Goal: Transaction & Acquisition: Obtain resource

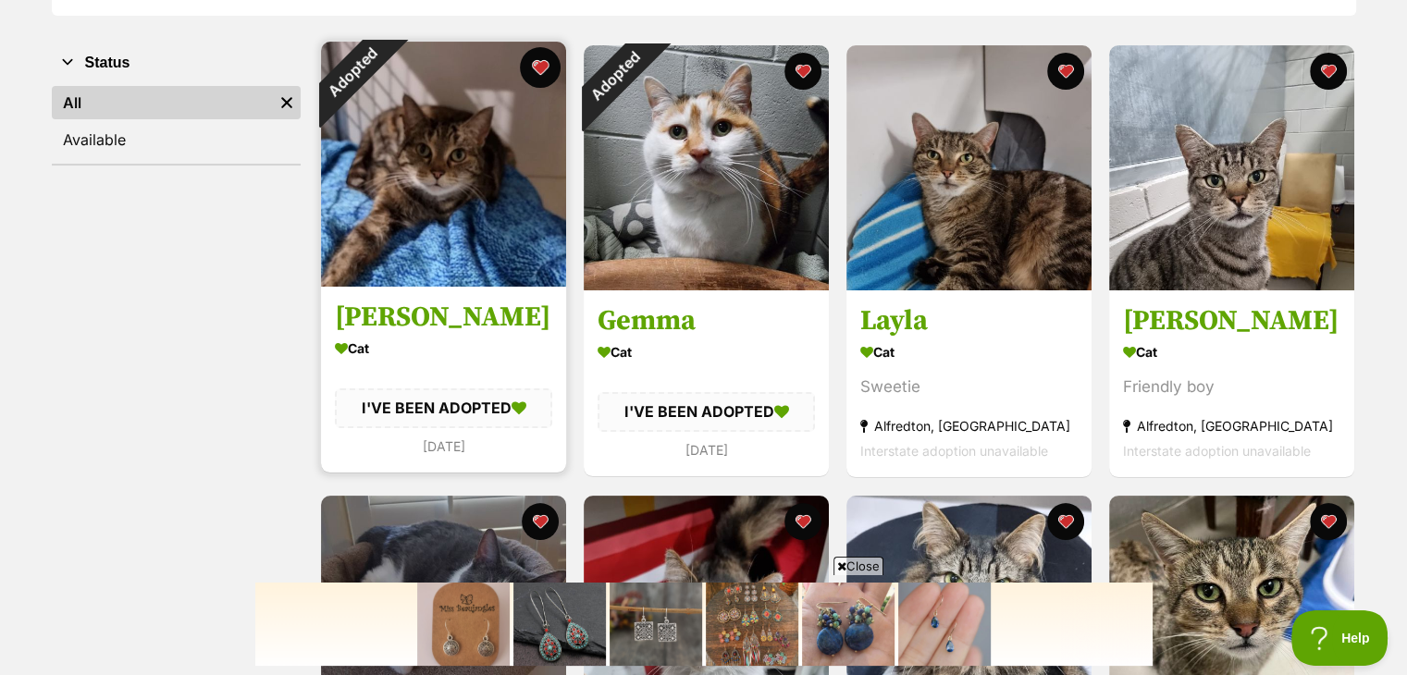
click at [536, 71] on button "favourite" at bounding box center [540, 67] width 41 height 41
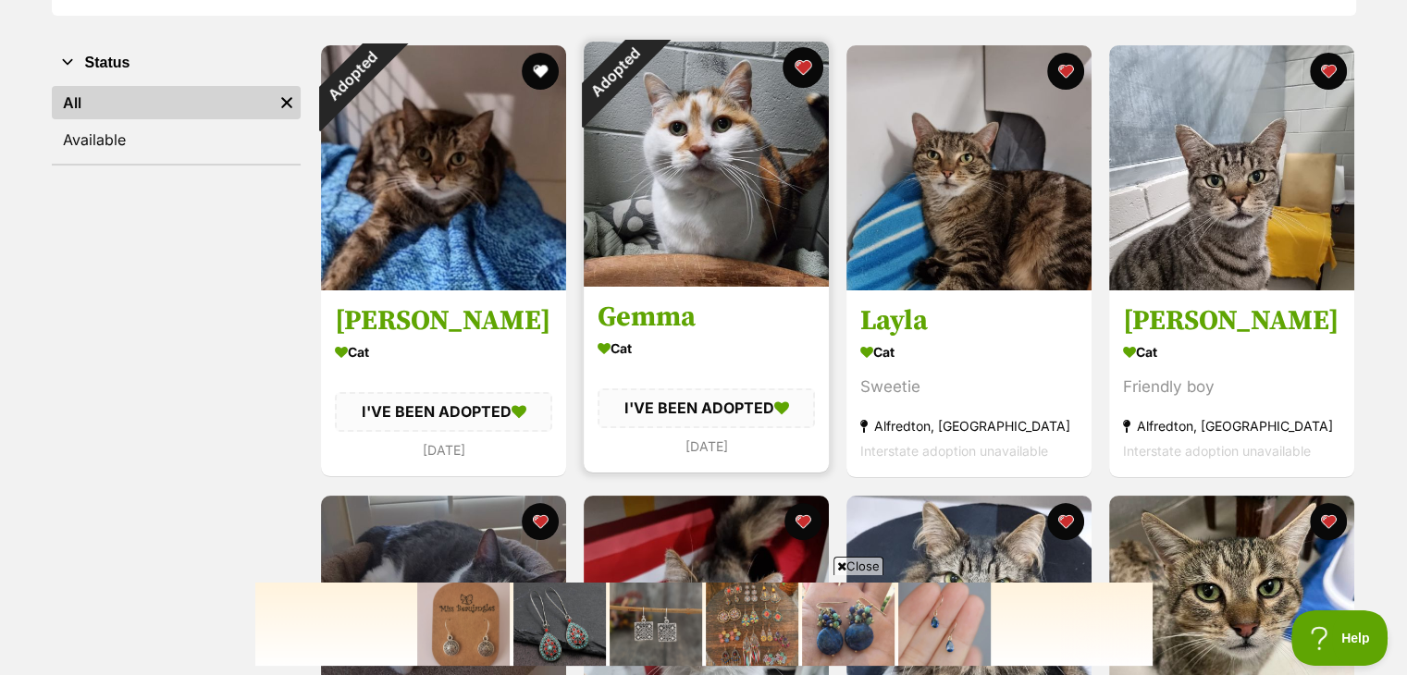
click at [800, 68] on button "favourite" at bounding box center [802, 67] width 41 height 41
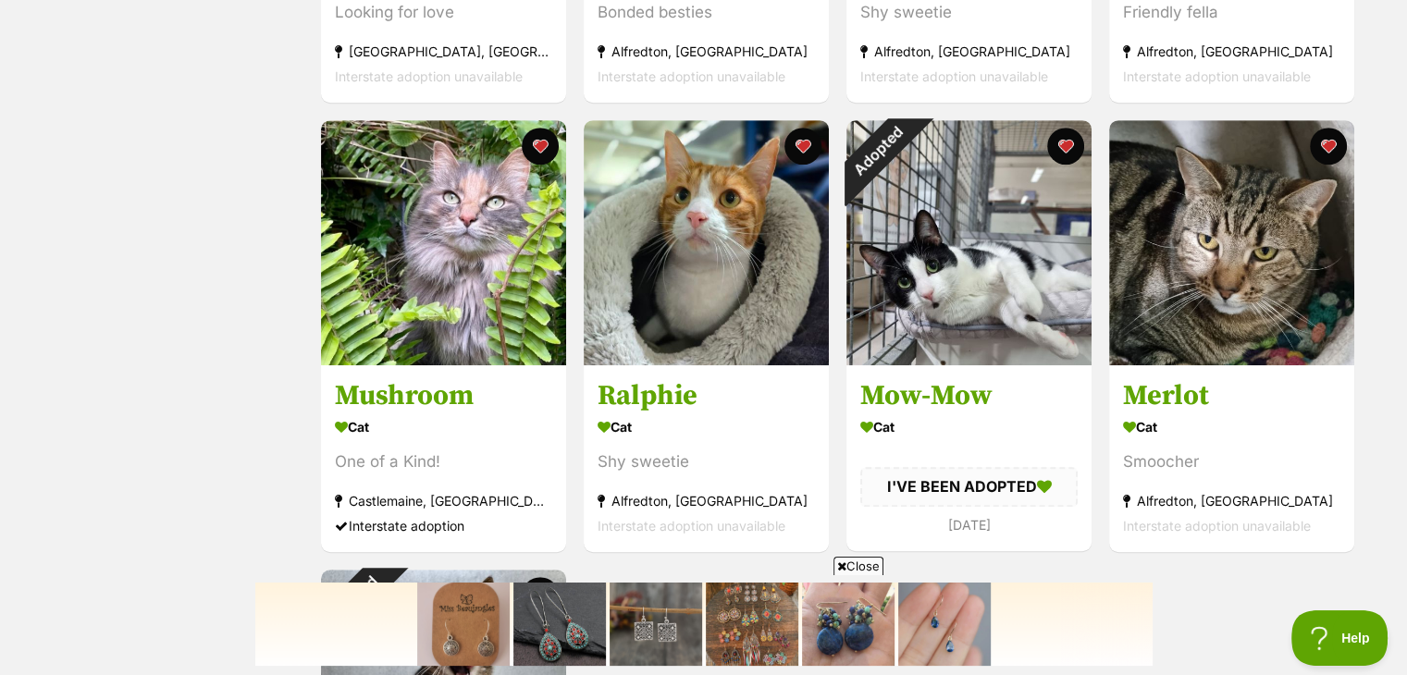
scroll to position [1184, 0]
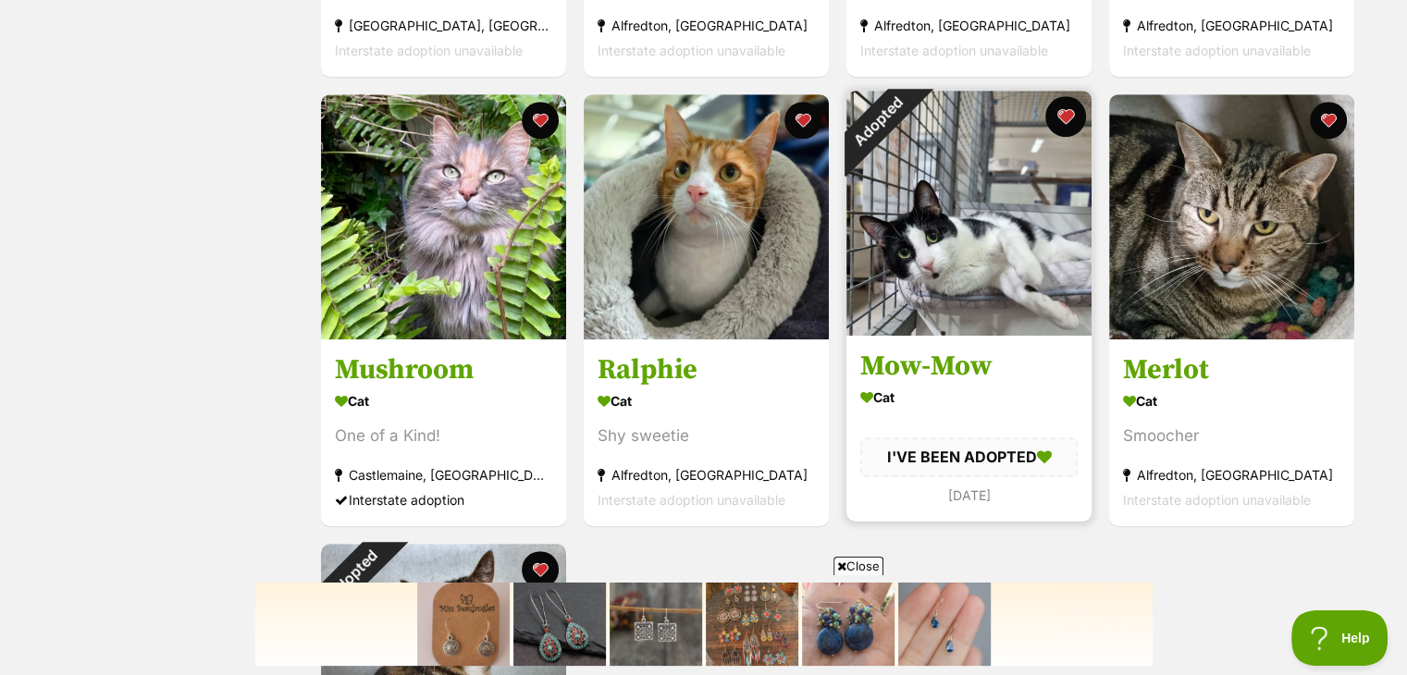
click at [1067, 119] on button "favourite" at bounding box center [1065, 116] width 41 height 41
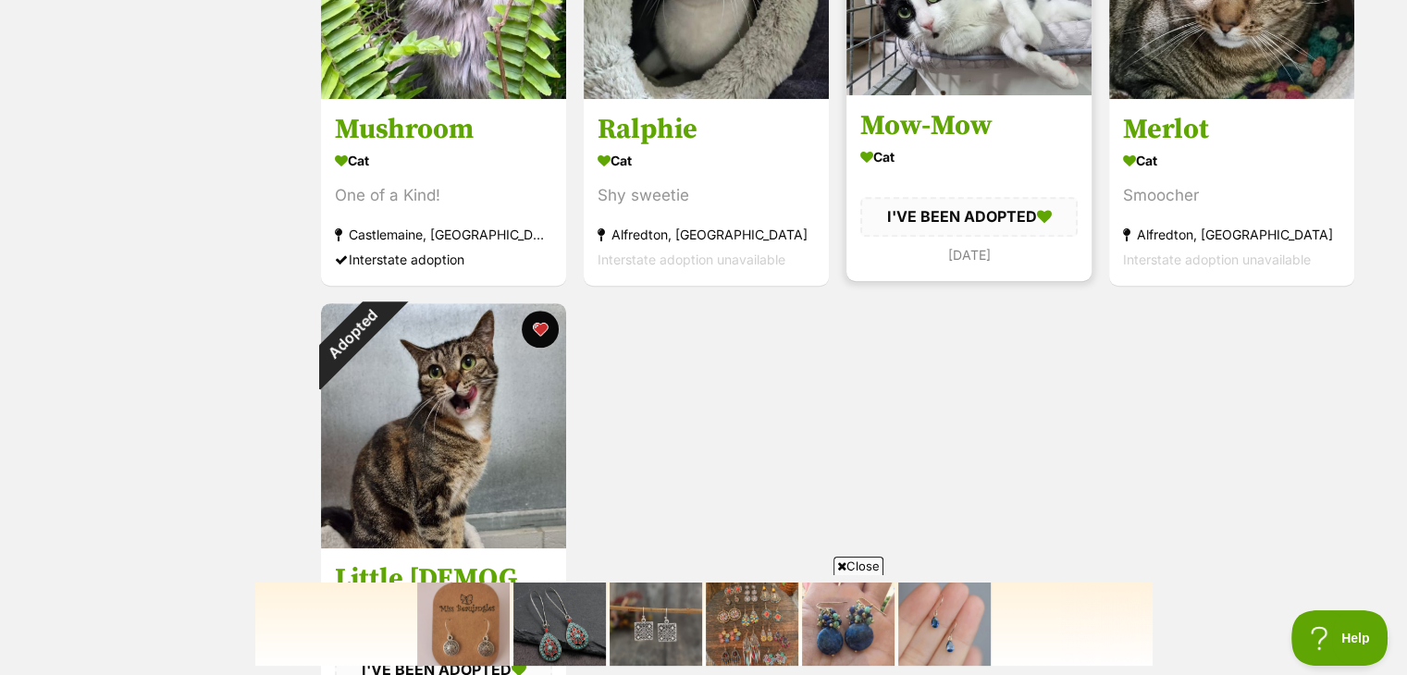
scroll to position [1517, 0]
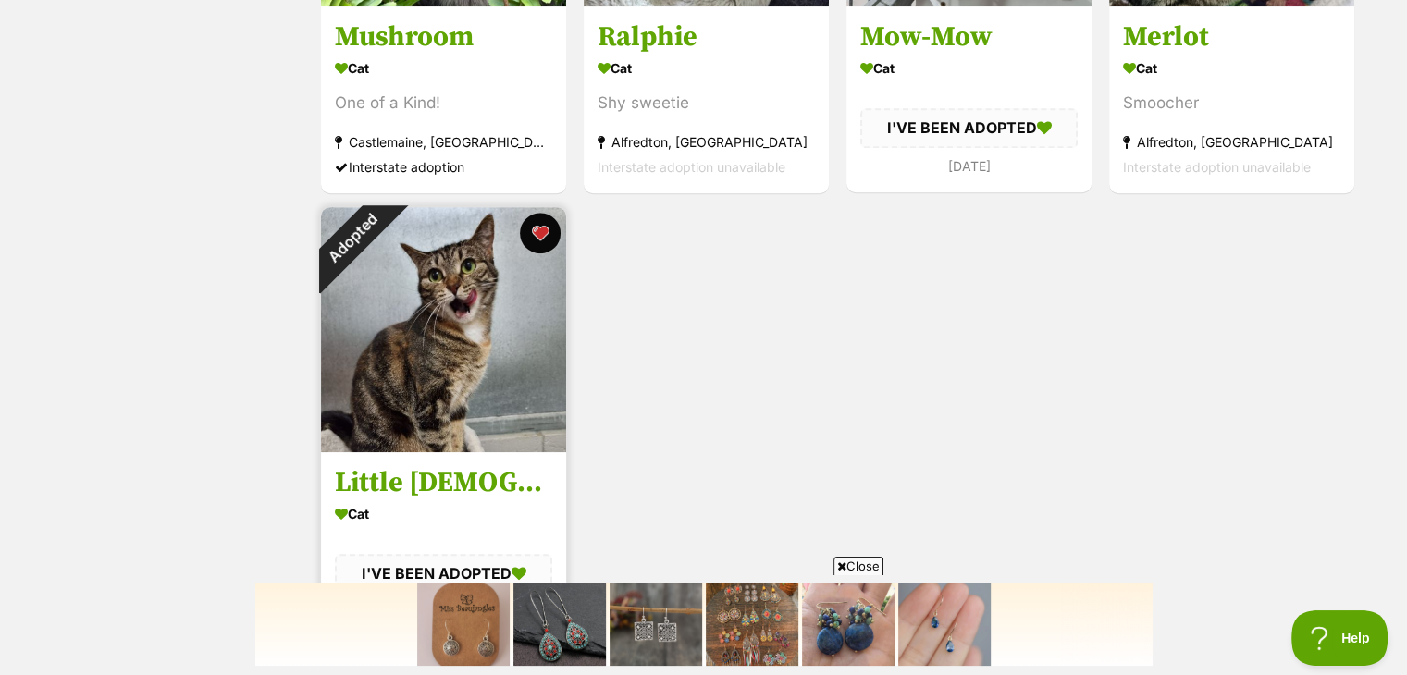
click at [538, 236] on button "favourite" at bounding box center [540, 233] width 41 height 41
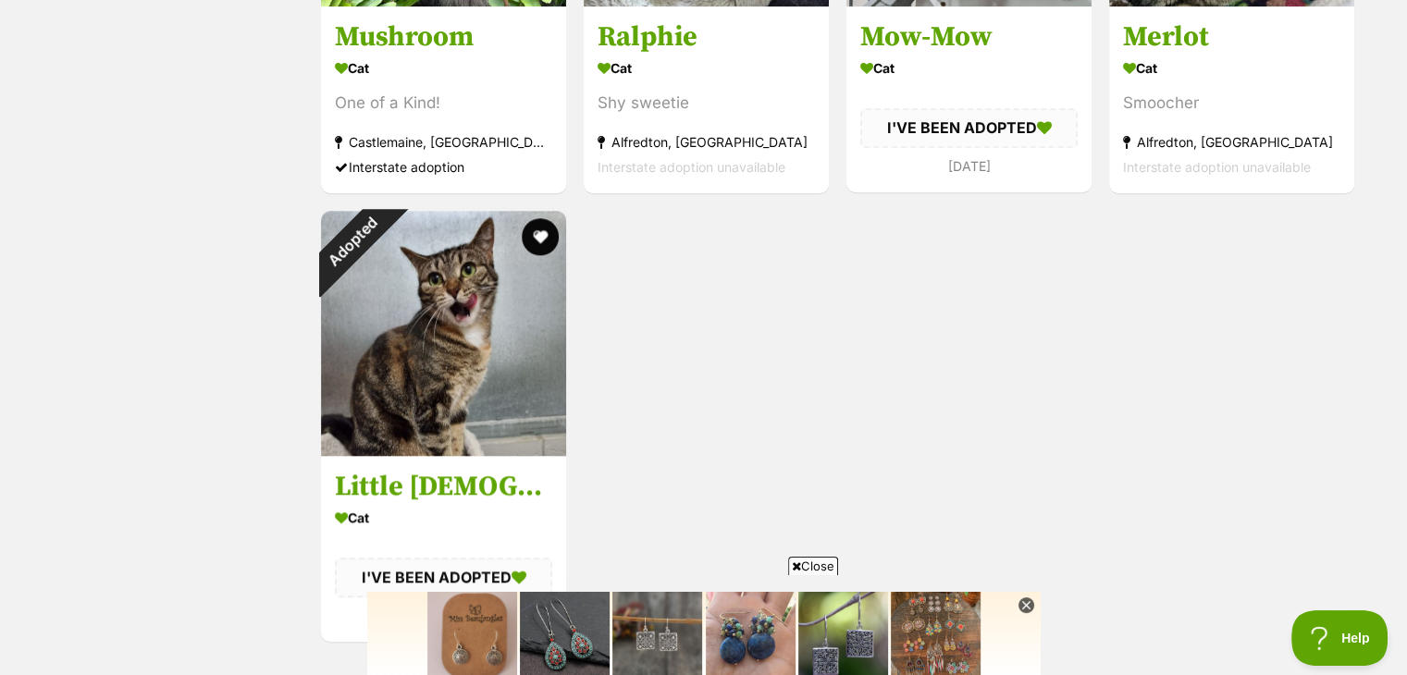
scroll to position [0, 0]
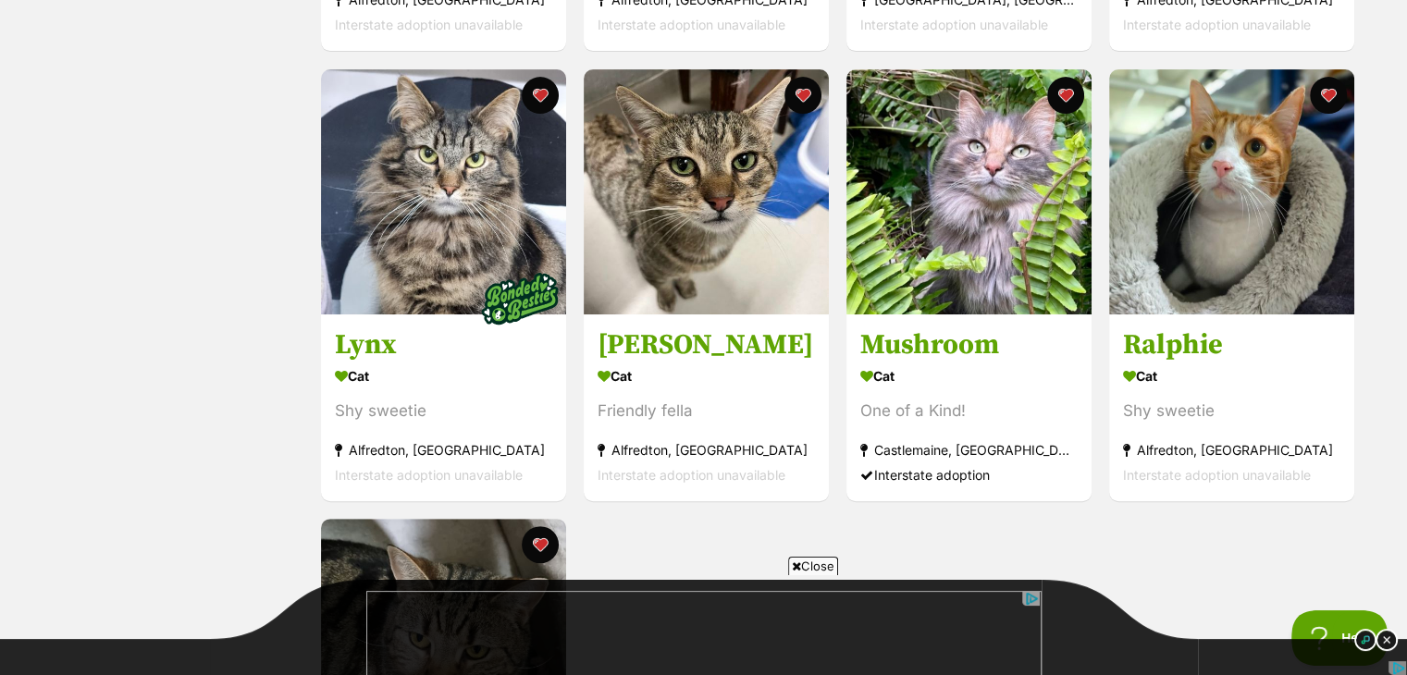
scroll to position [703, 0]
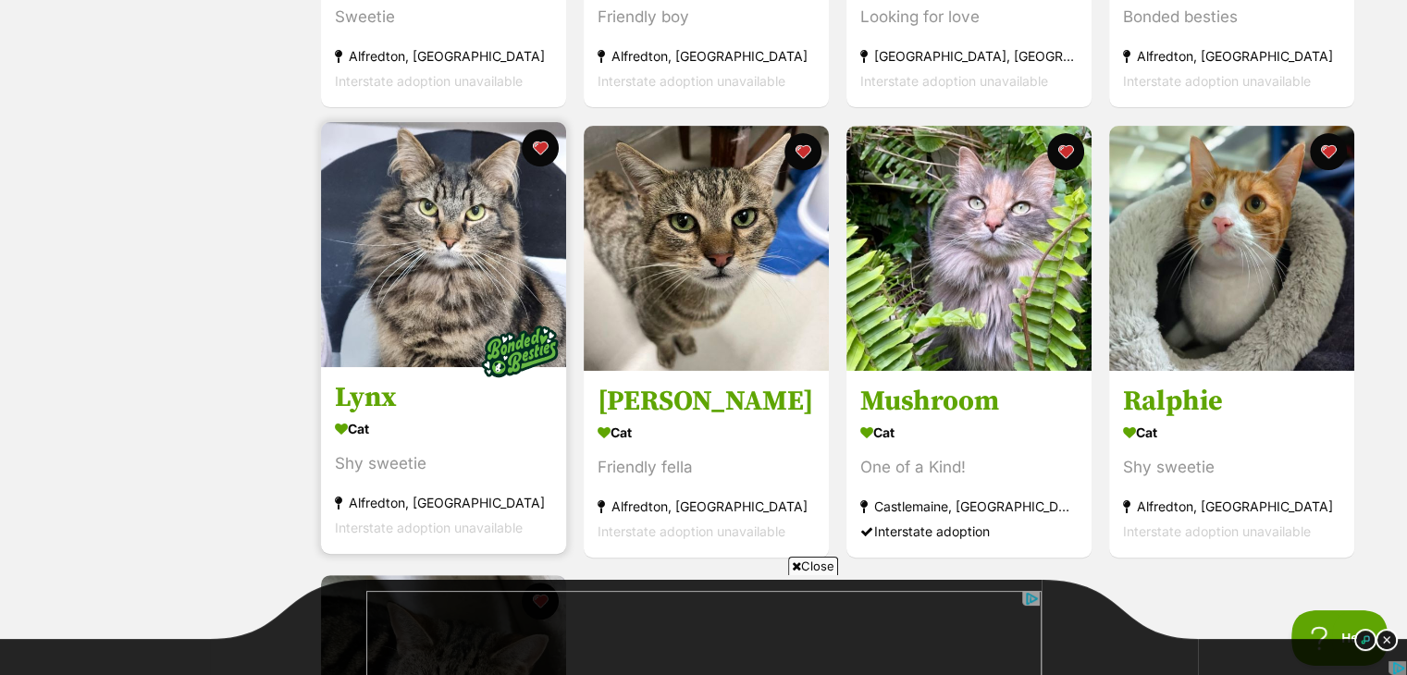
click at [406, 223] on img at bounding box center [443, 244] width 245 height 245
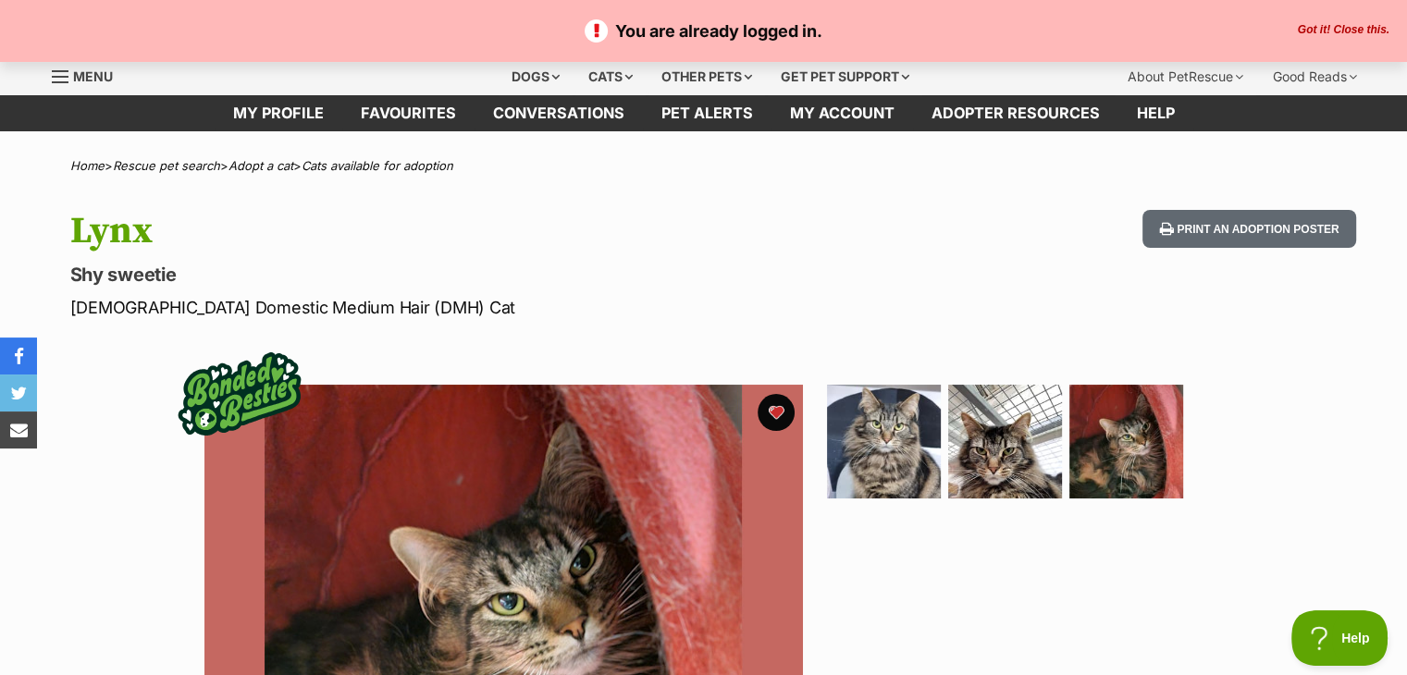
click at [1346, 27] on button "Got it! Close this." at bounding box center [1343, 30] width 103 height 15
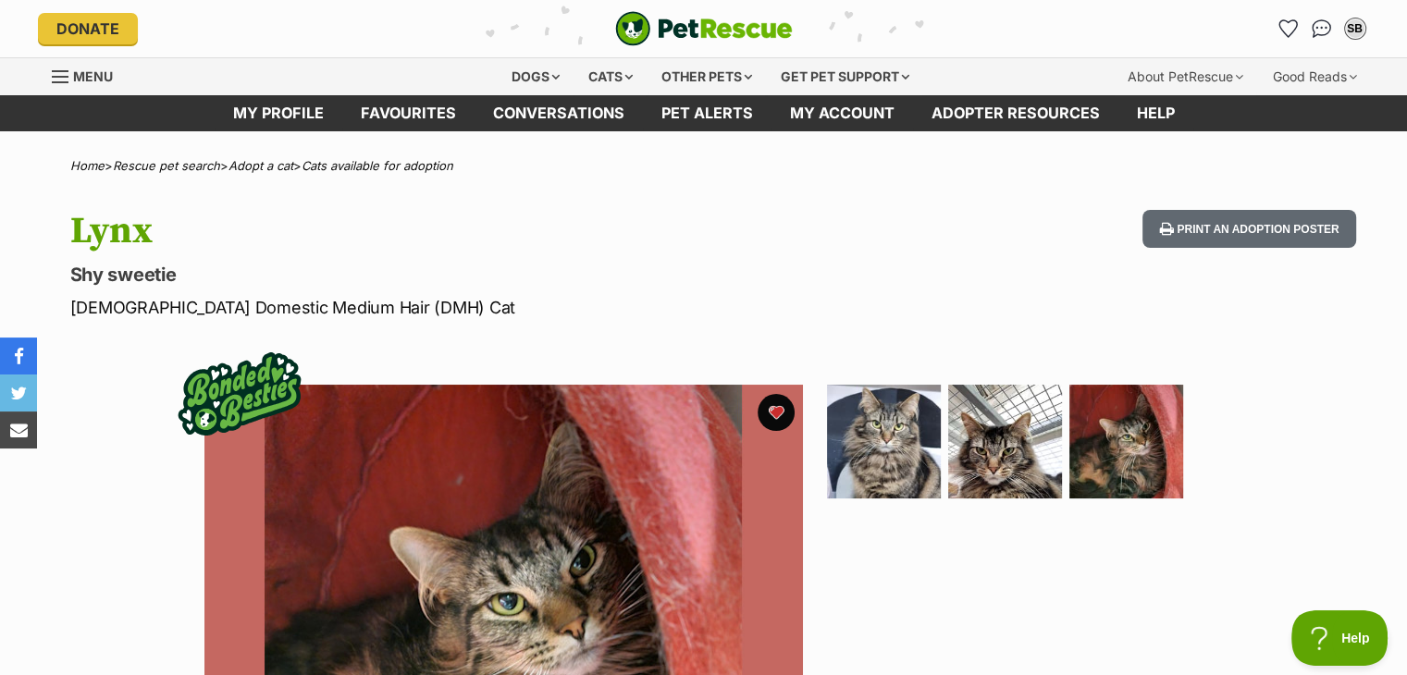
click at [53, 76] on span "Menu" at bounding box center [60, 77] width 17 height 2
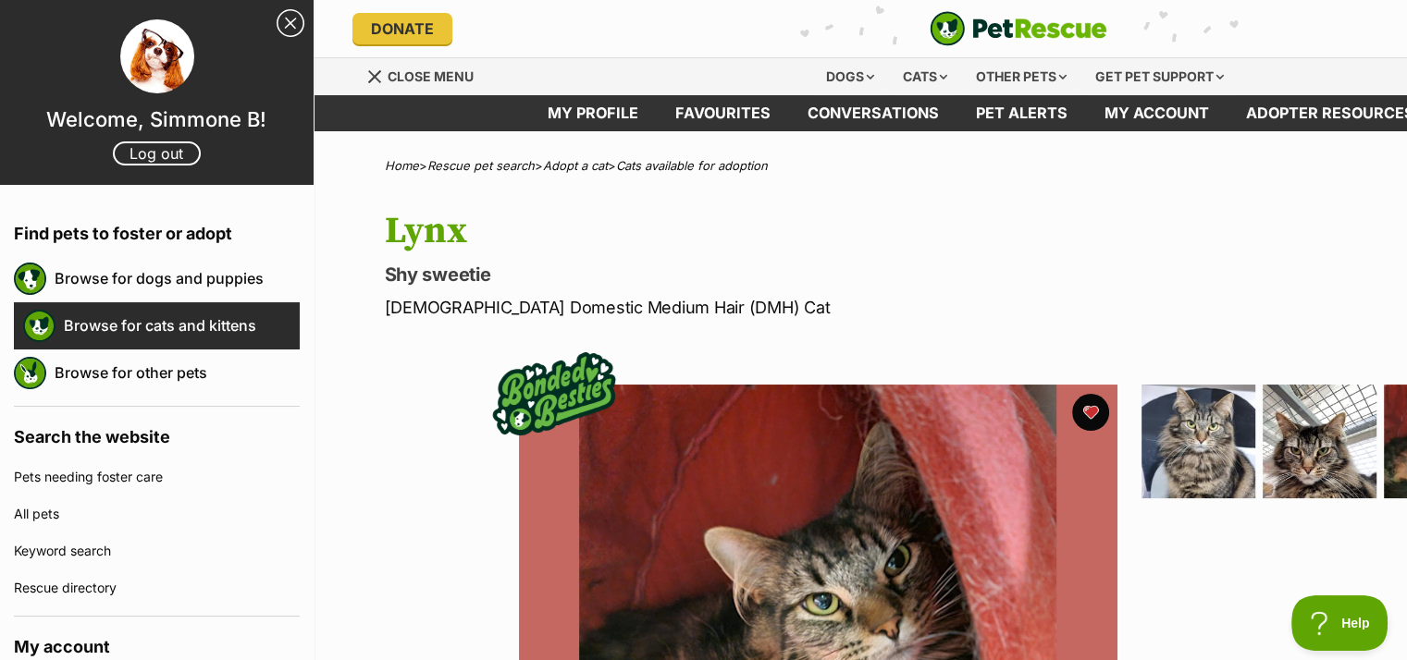
click at [103, 319] on link "Browse for cats and kittens" at bounding box center [182, 325] width 236 height 39
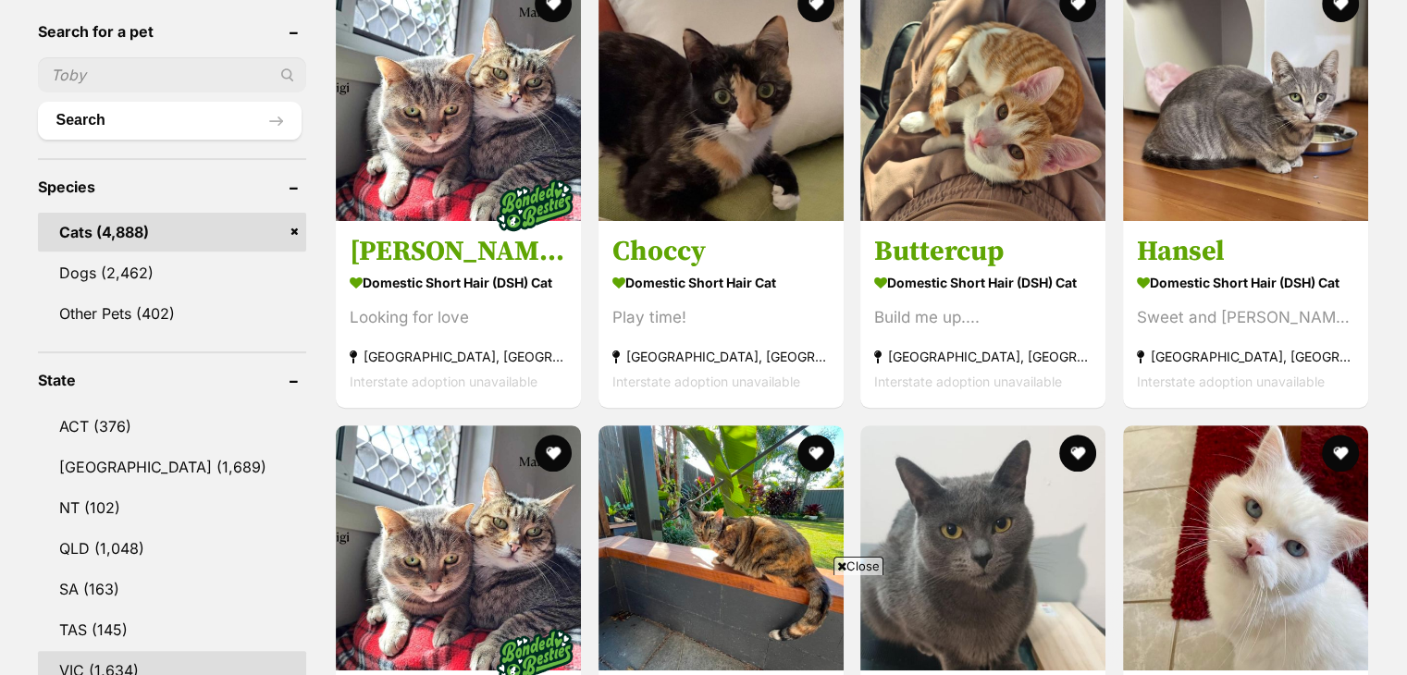
click at [95, 659] on link "VIC (1,634)" at bounding box center [172, 670] width 269 height 39
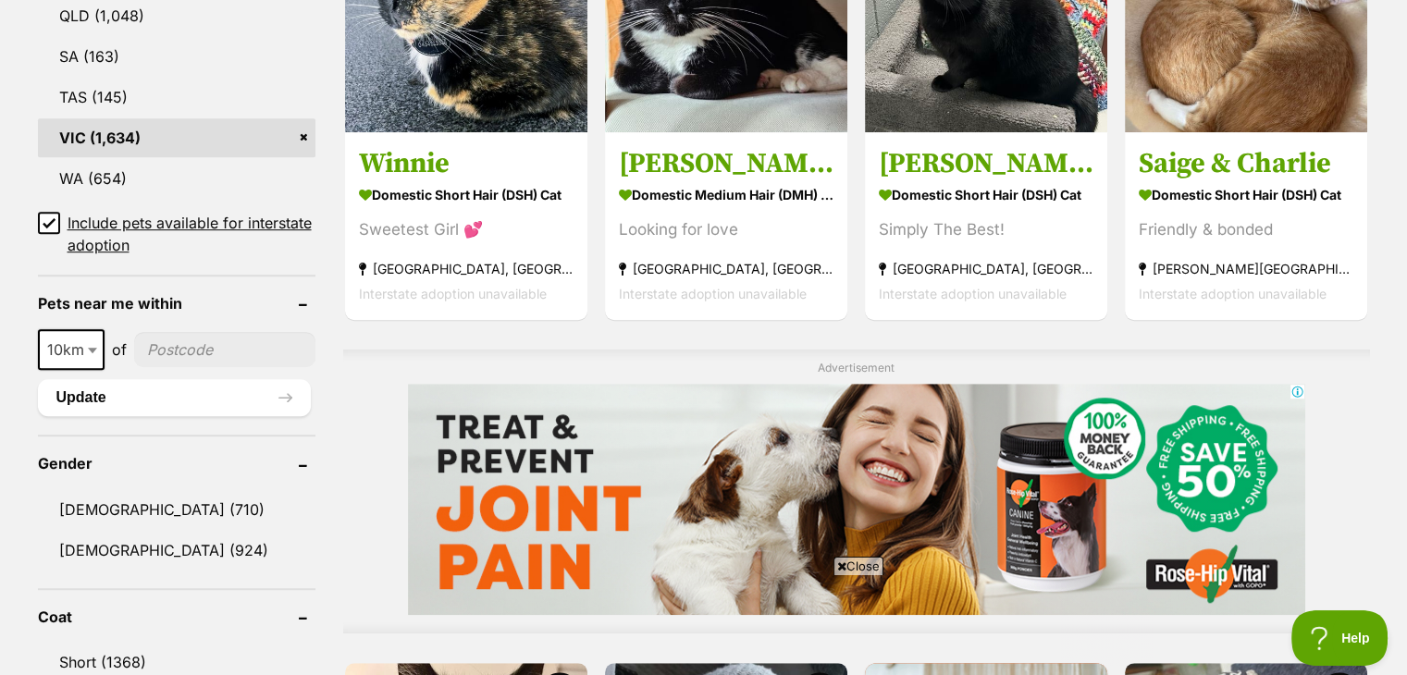
scroll to position [1193, 0]
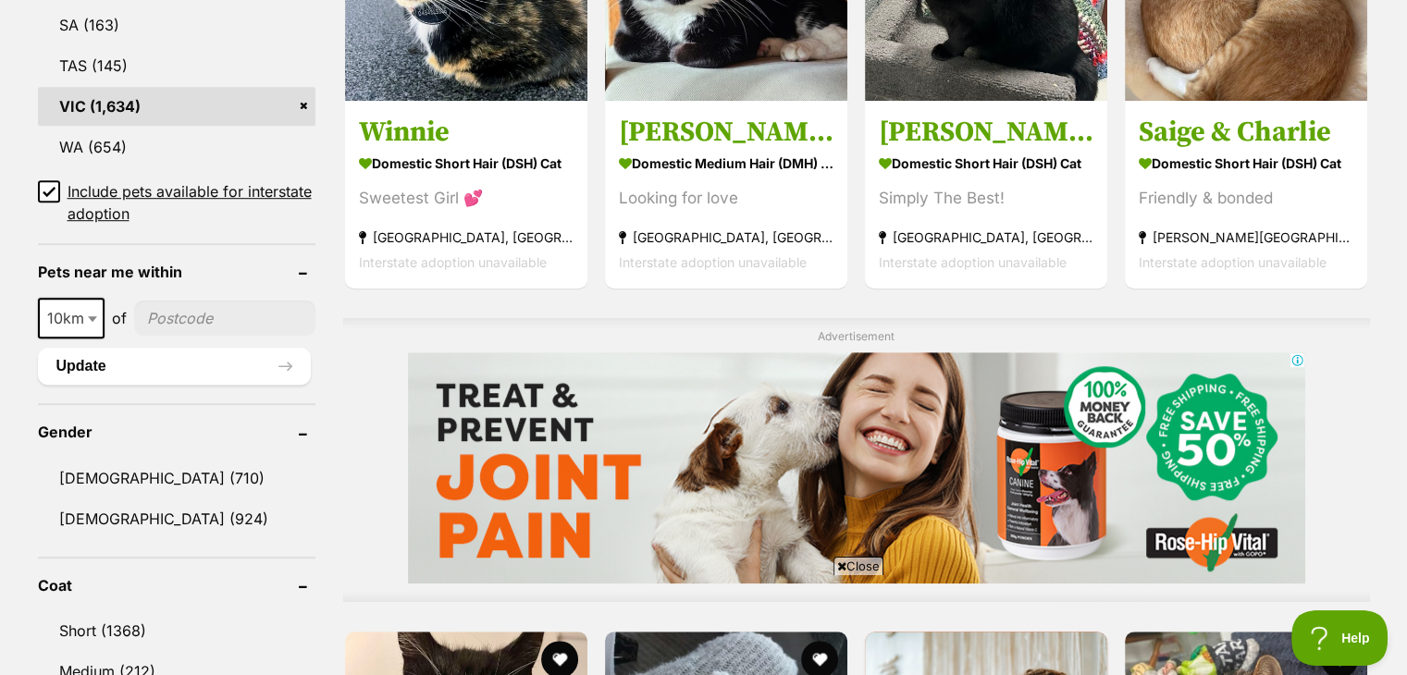
click at [164, 312] on input"] "postcode" at bounding box center [224, 318] width 181 height 35
type input"] "3350"
click at [234, 357] on button "Update" at bounding box center [174, 366] width 273 height 37
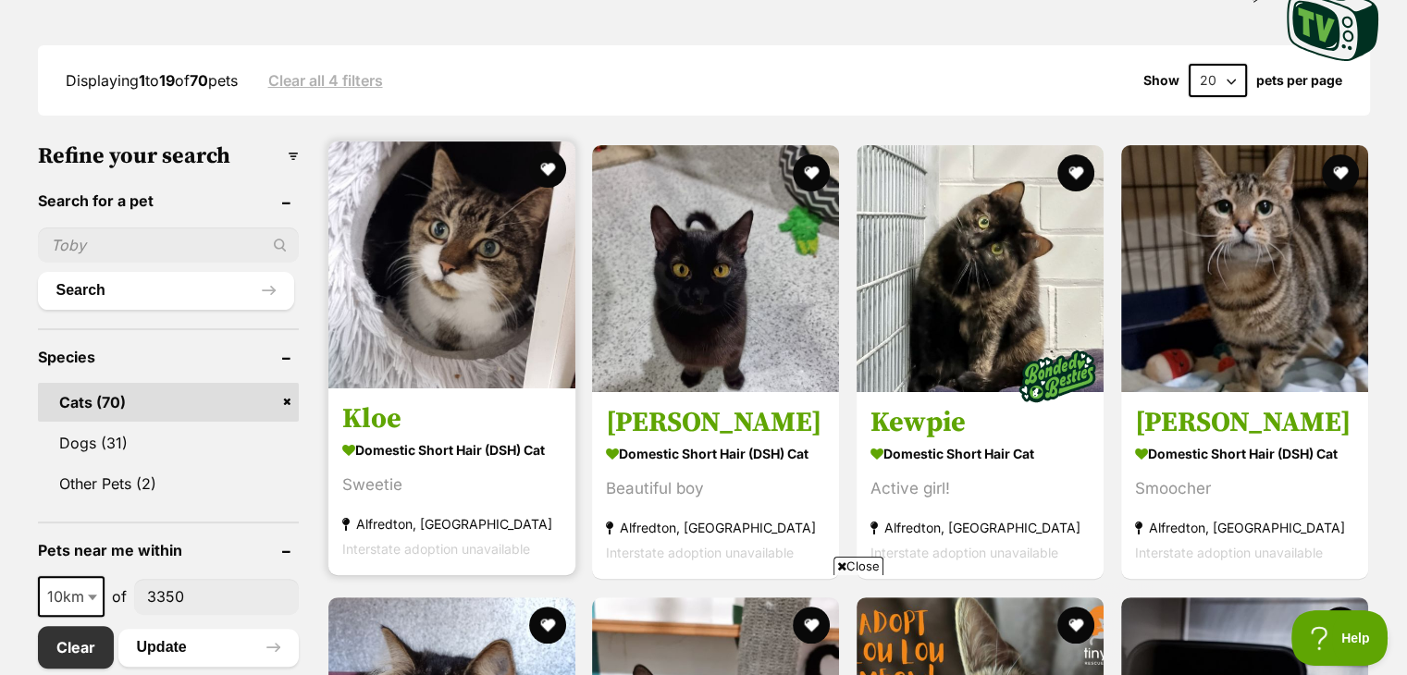
click at [438, 307] on img at bounding box center [451, 264] width 247 height 247
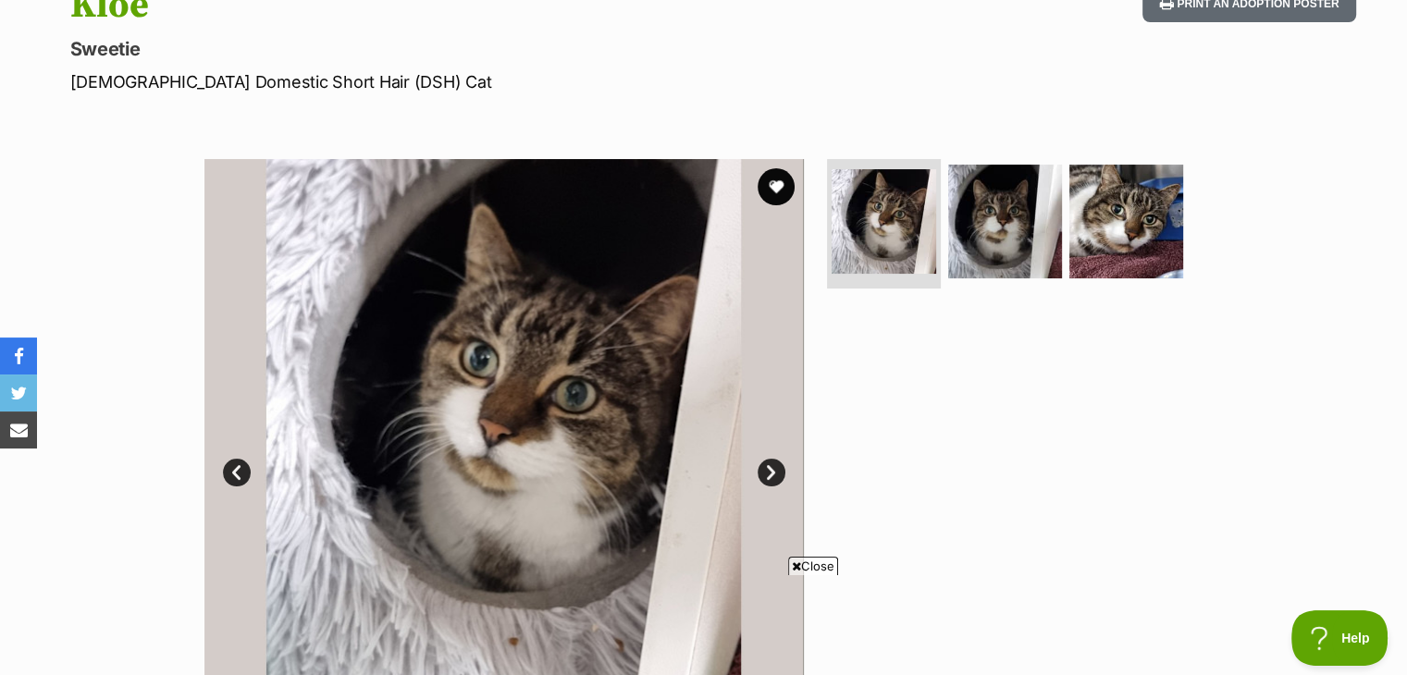
scroll to position [149, 0]
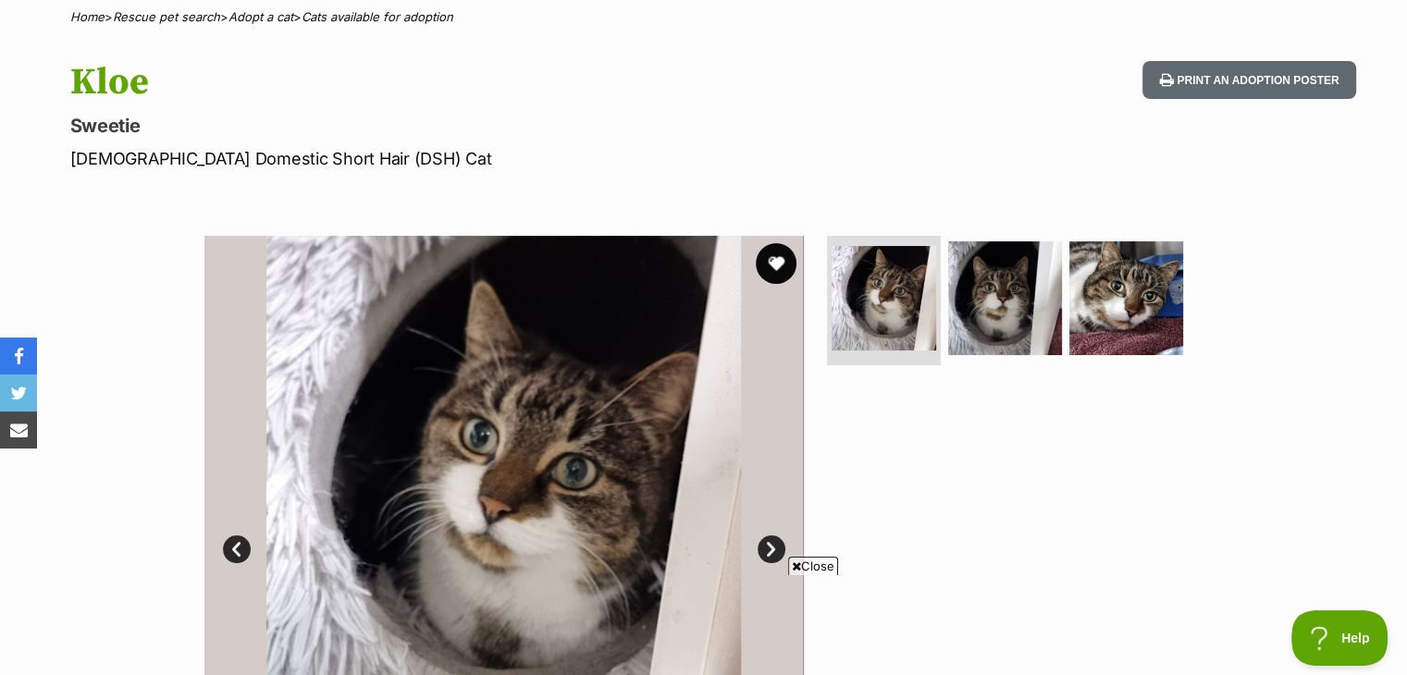
click at [775, 260] on button "favourite" at bounding box center [776, 263] width 41 height 41
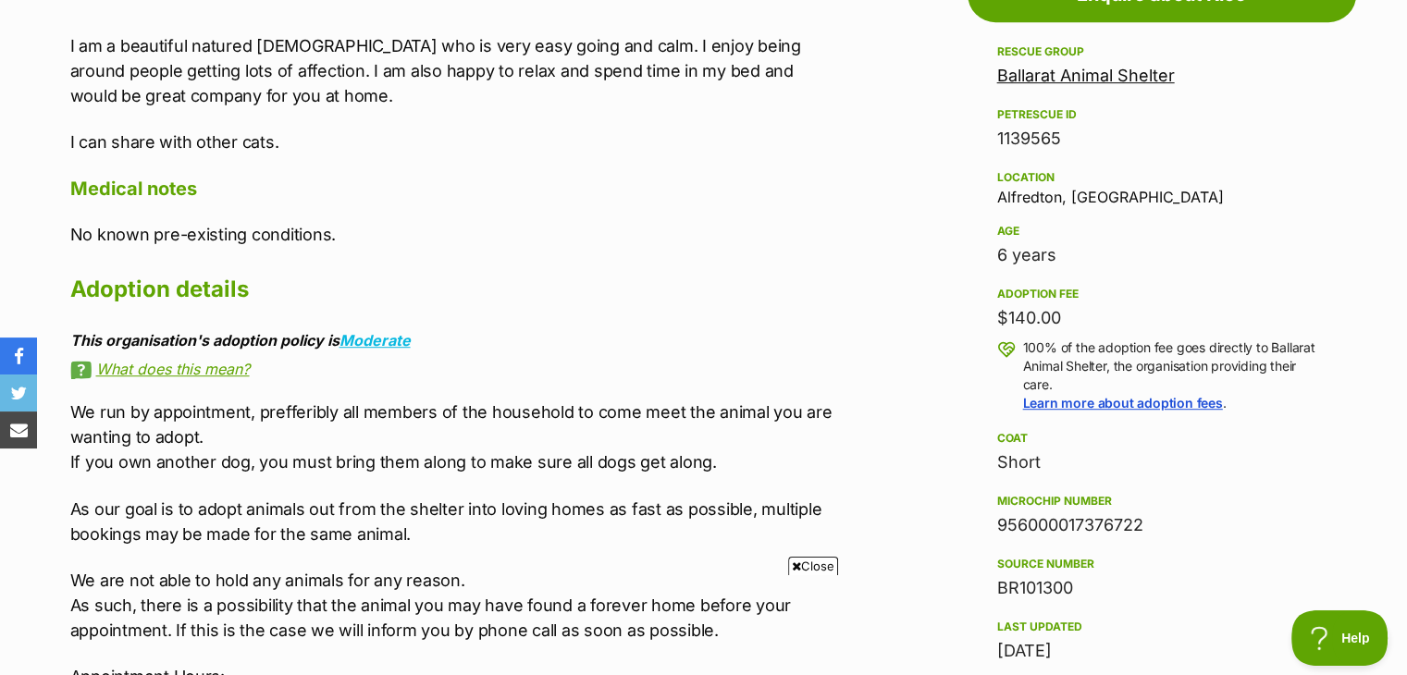
scroll to position [1074, 0]
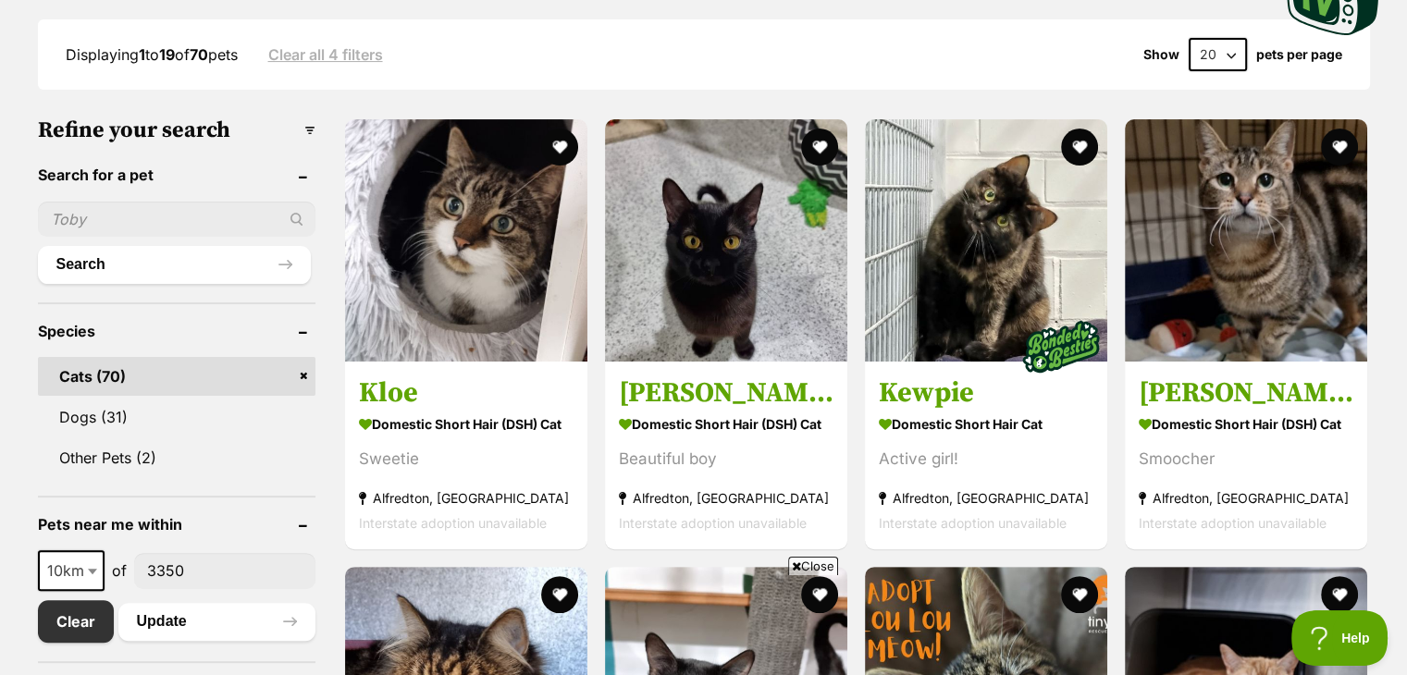
scroll to position [516, 0]
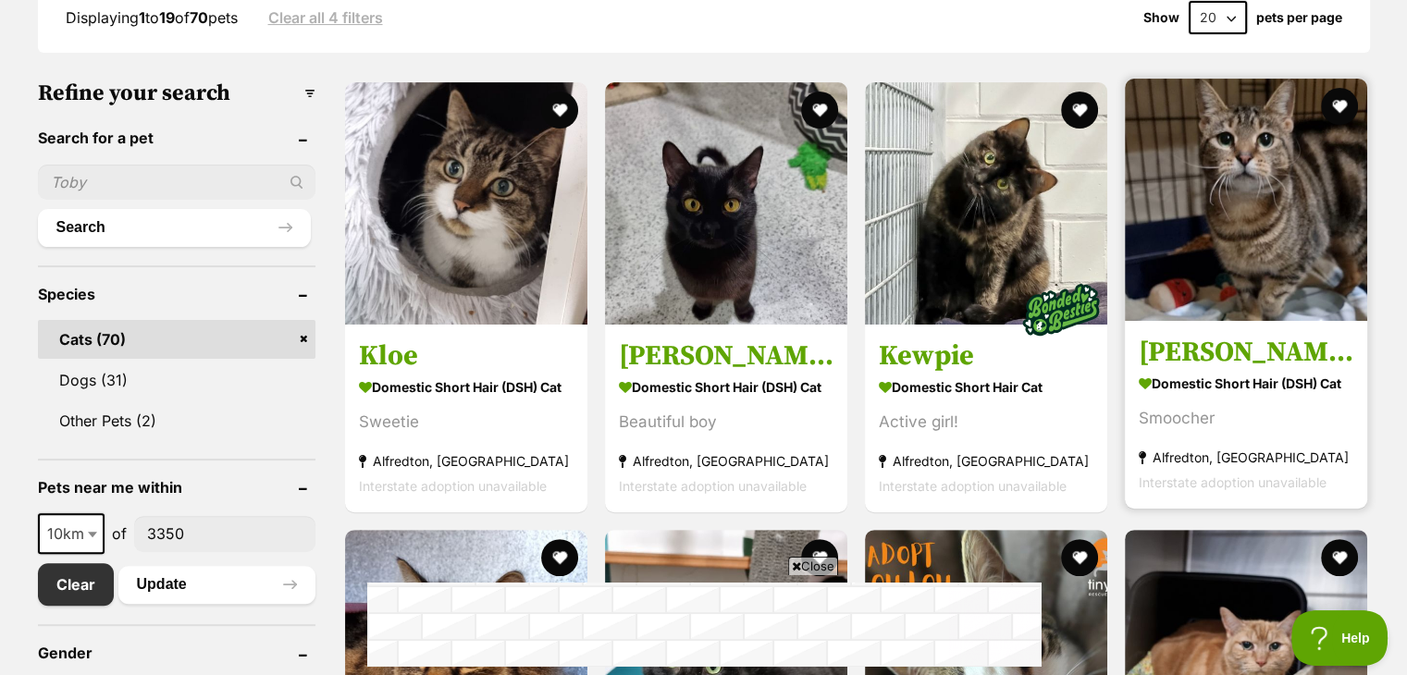
click at [1246, 172] on img at bounding box center [1245, 200] width 242 height 242
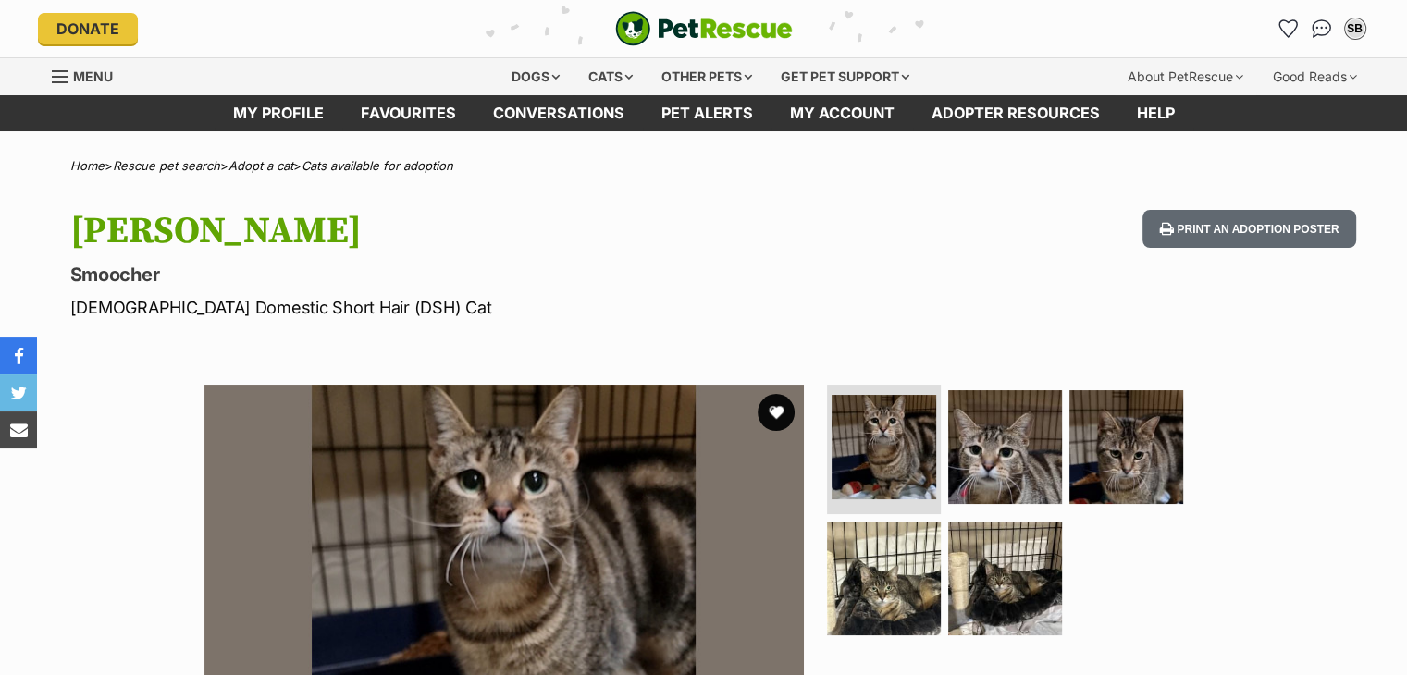
click at [655, 471] on img at bounding box center [503, 684] width 599 height 599
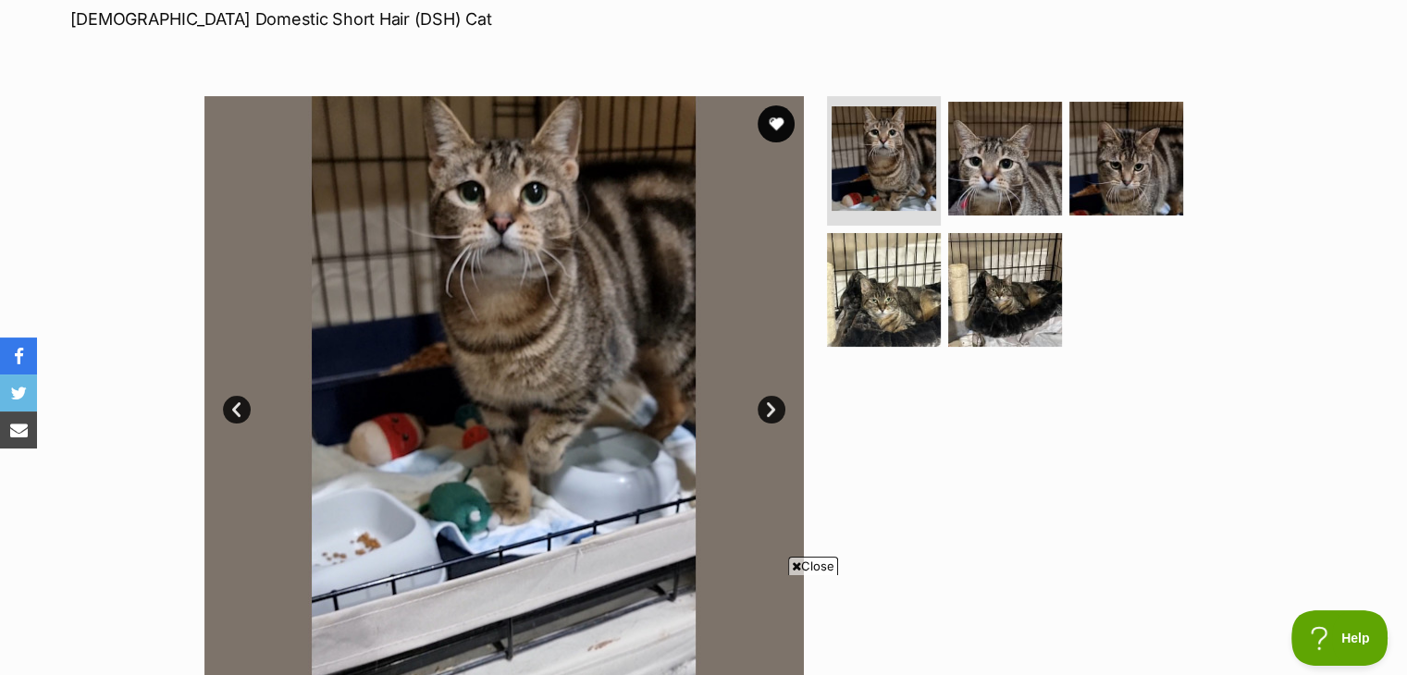
scroll to position [185, 0]
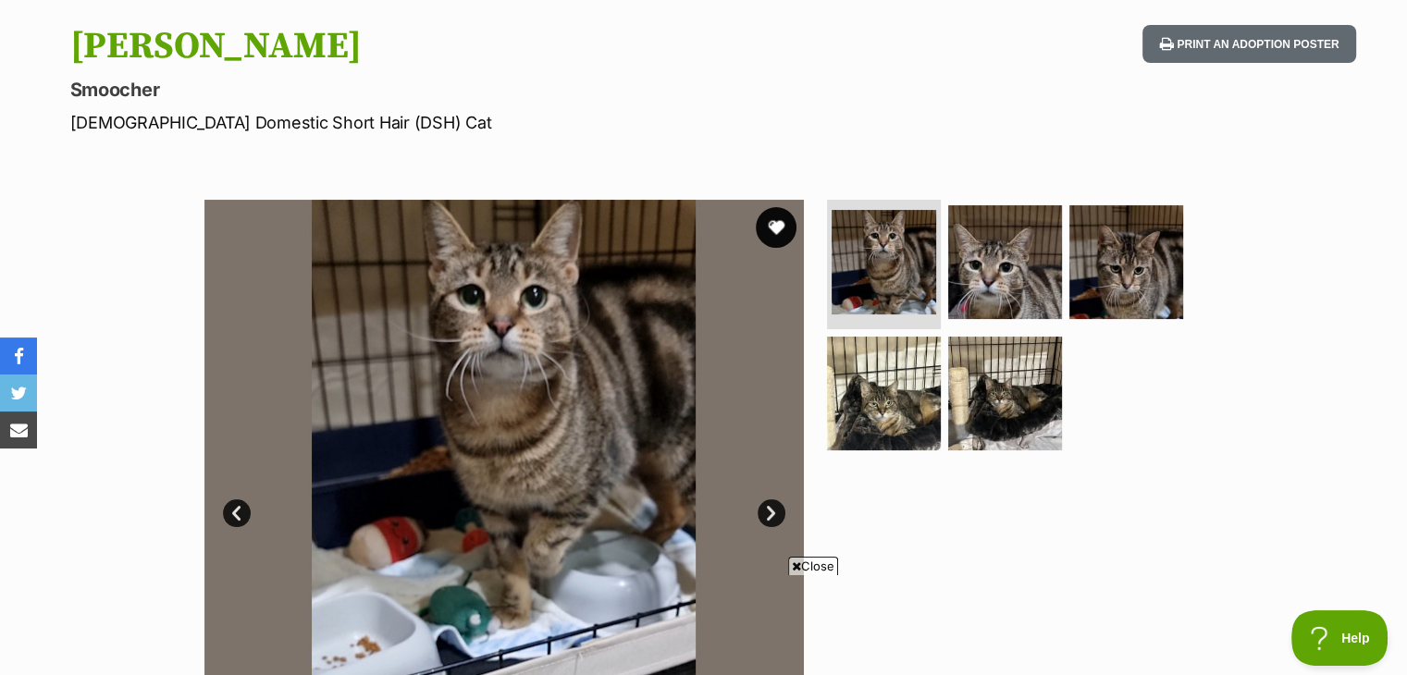
click at [768, 222] on button "favourite" at bounding box center [776, 227] width 41 height 41
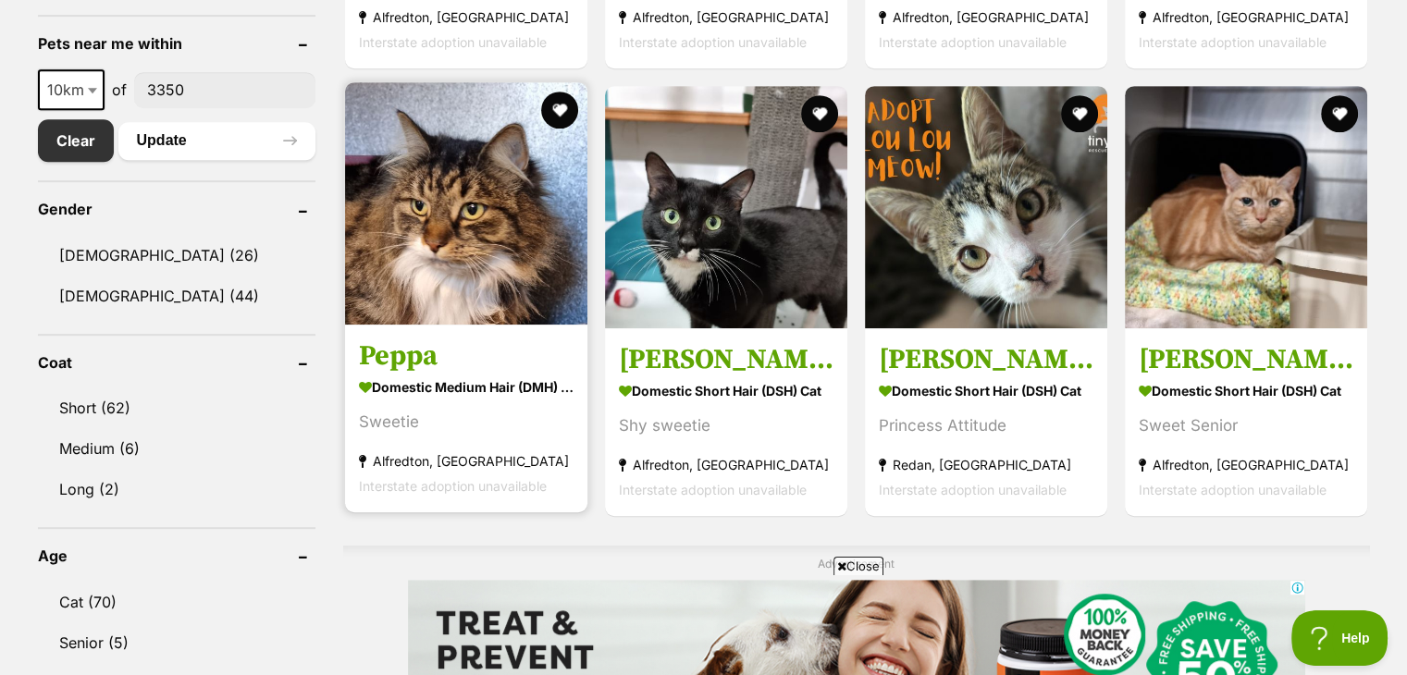
click at [484, 210] on img at bounding box center [466, 203] width 242 height 242
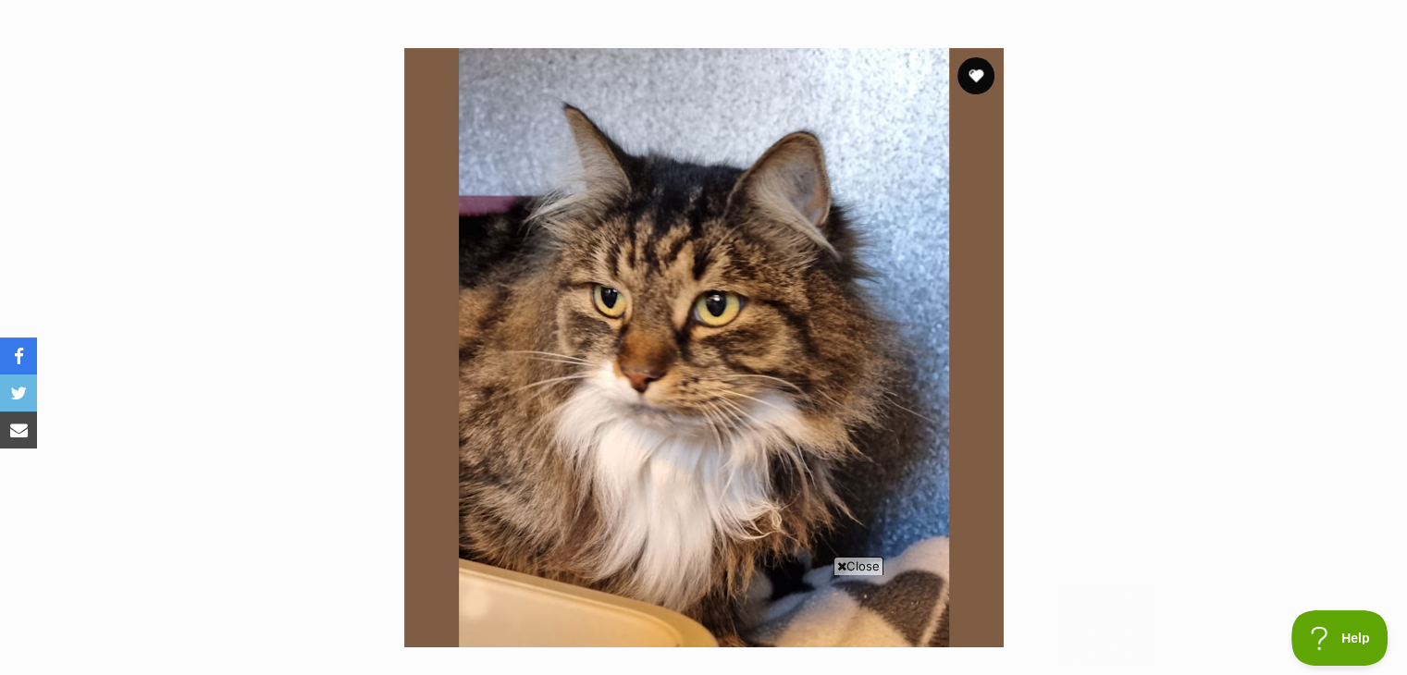
scroll to position [222, 0]
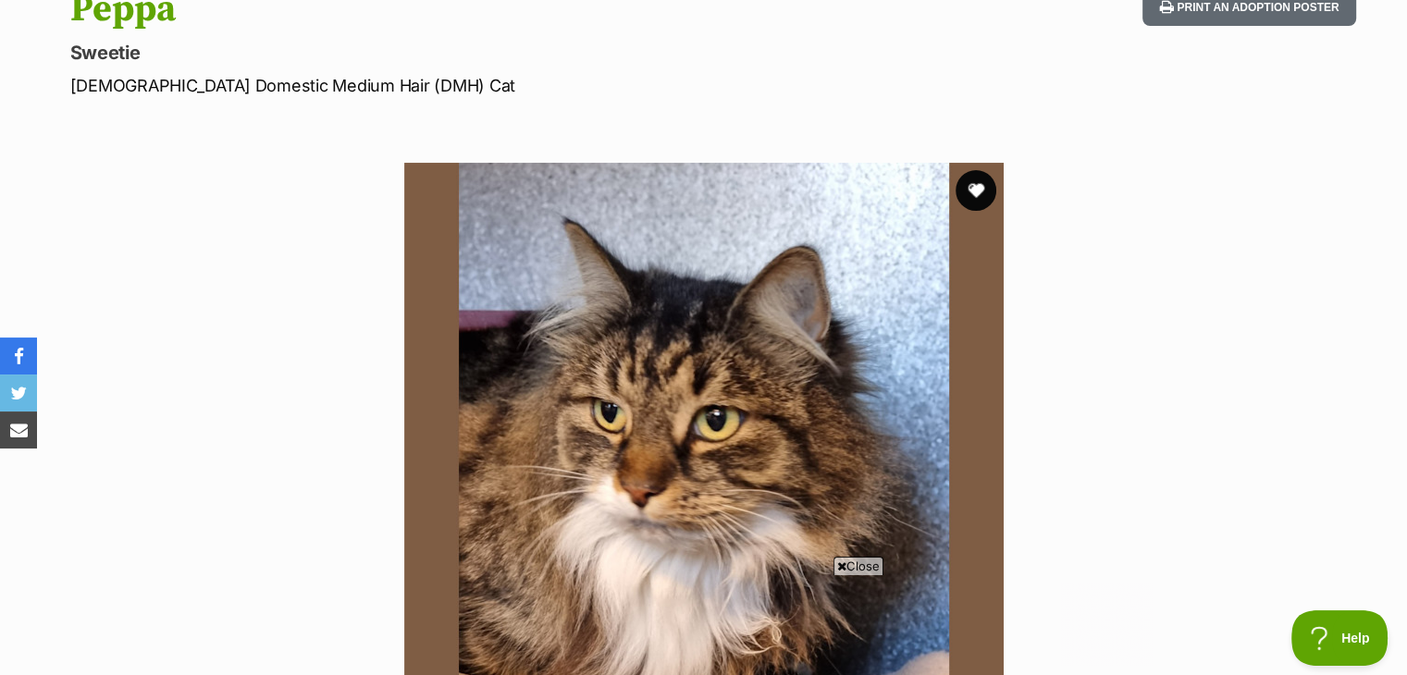
click at [966, 179] on button "favourite" at bounding box center [975, 190] width 41 height 41
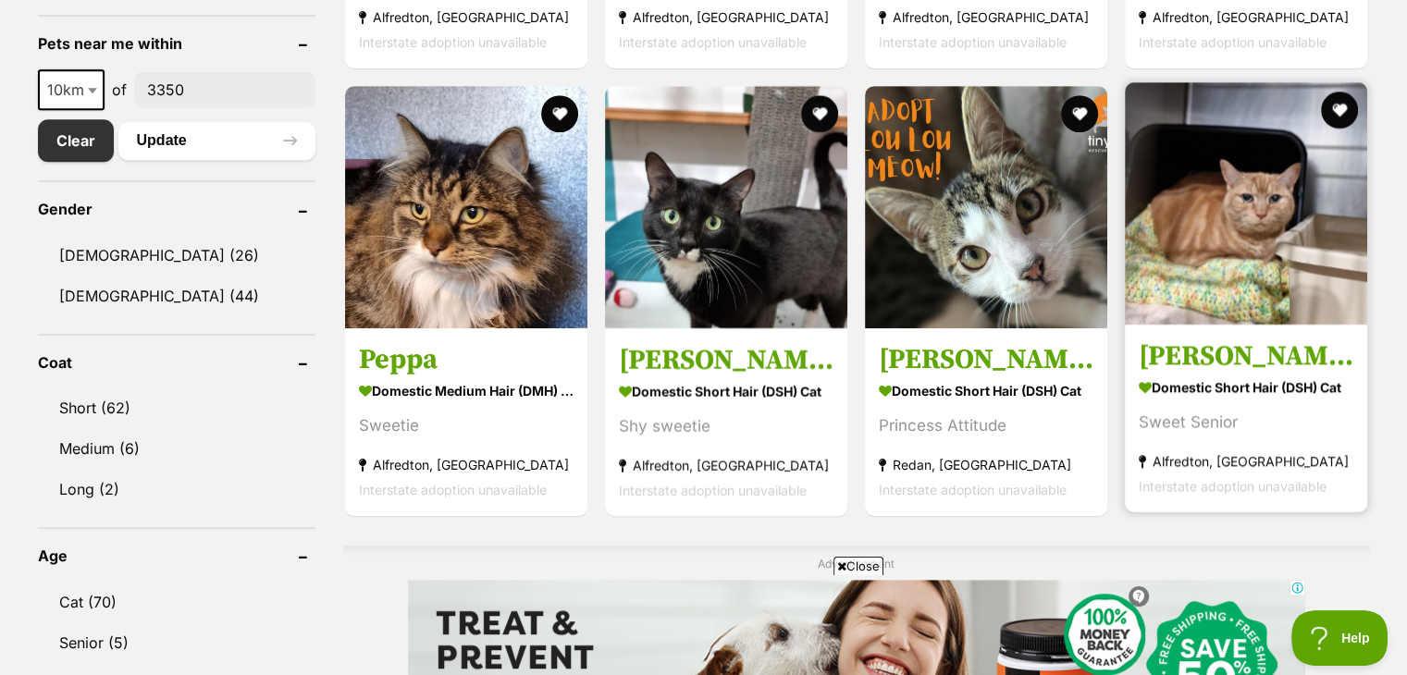
click at [1238, 215] on img at bounding box center [1245, 203] width 242 height 242
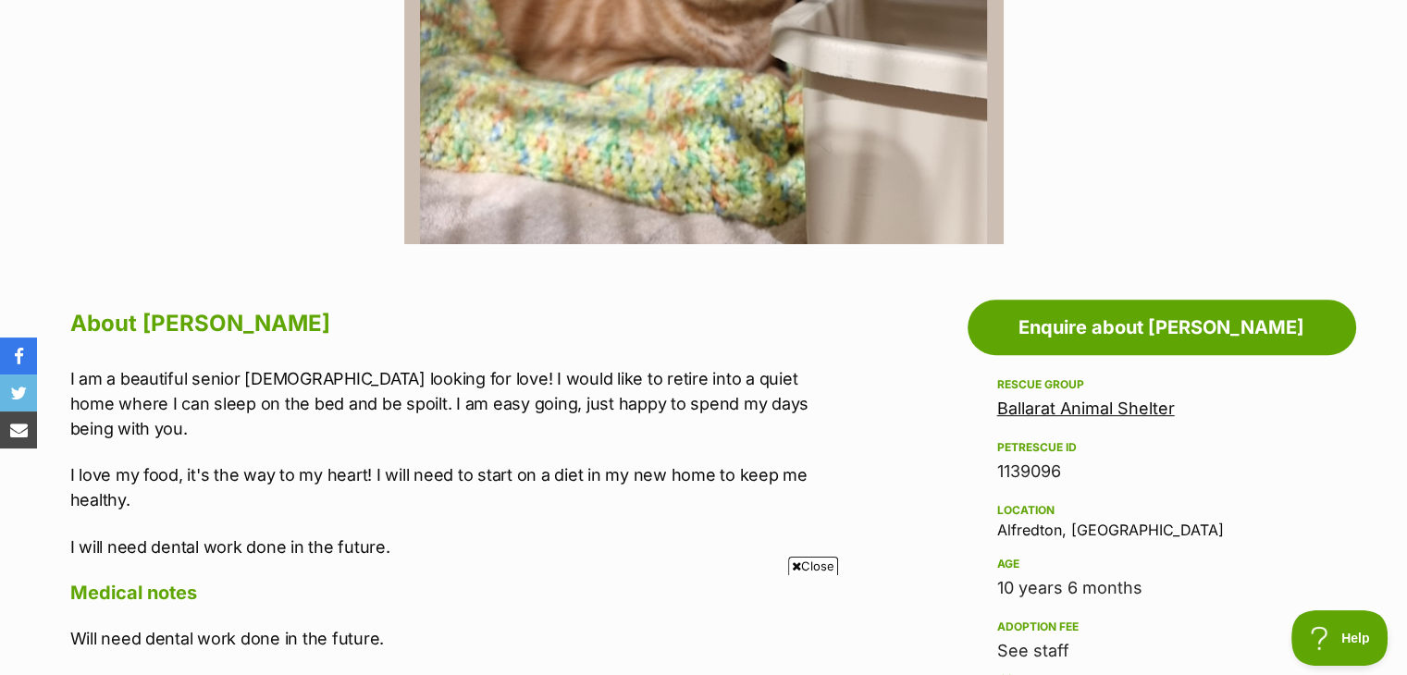
scroll to position [851, 0]
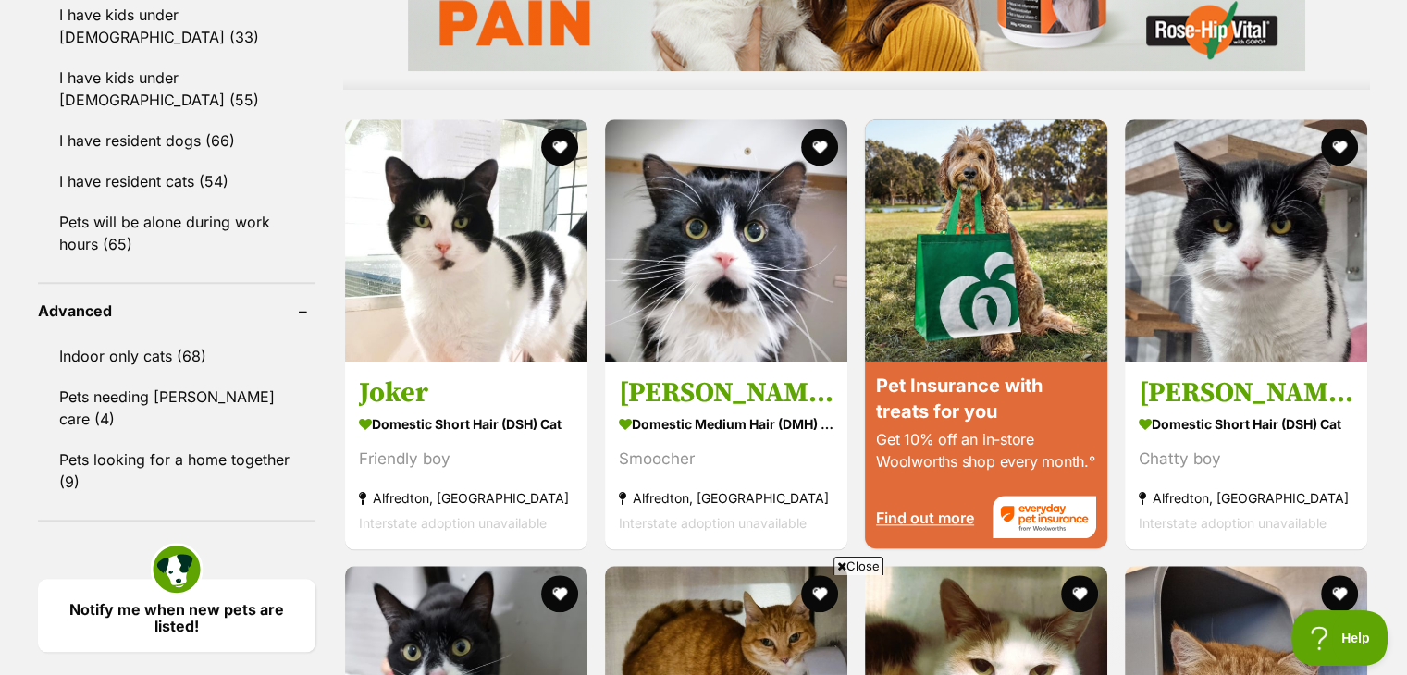
scroll to position [1774, 0]
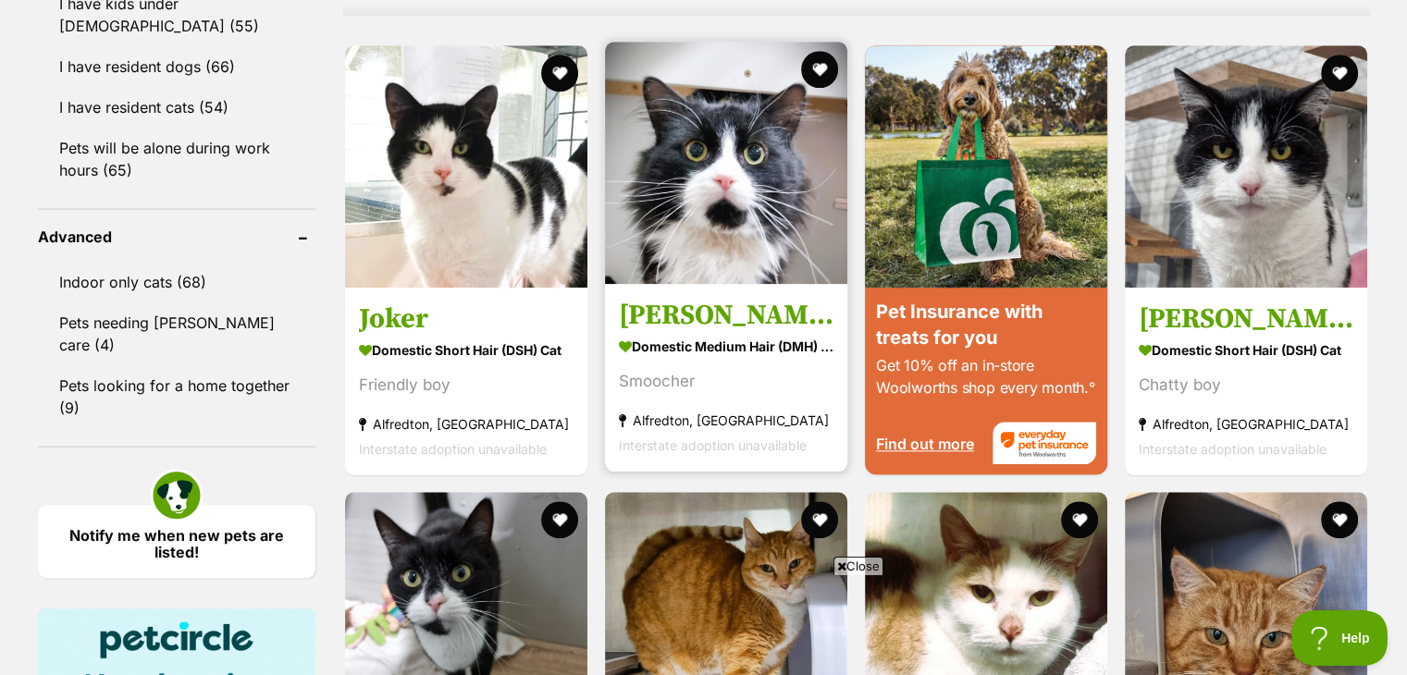
click at [720, 222] on img at bounding box center [726, 163] width 242 height 242
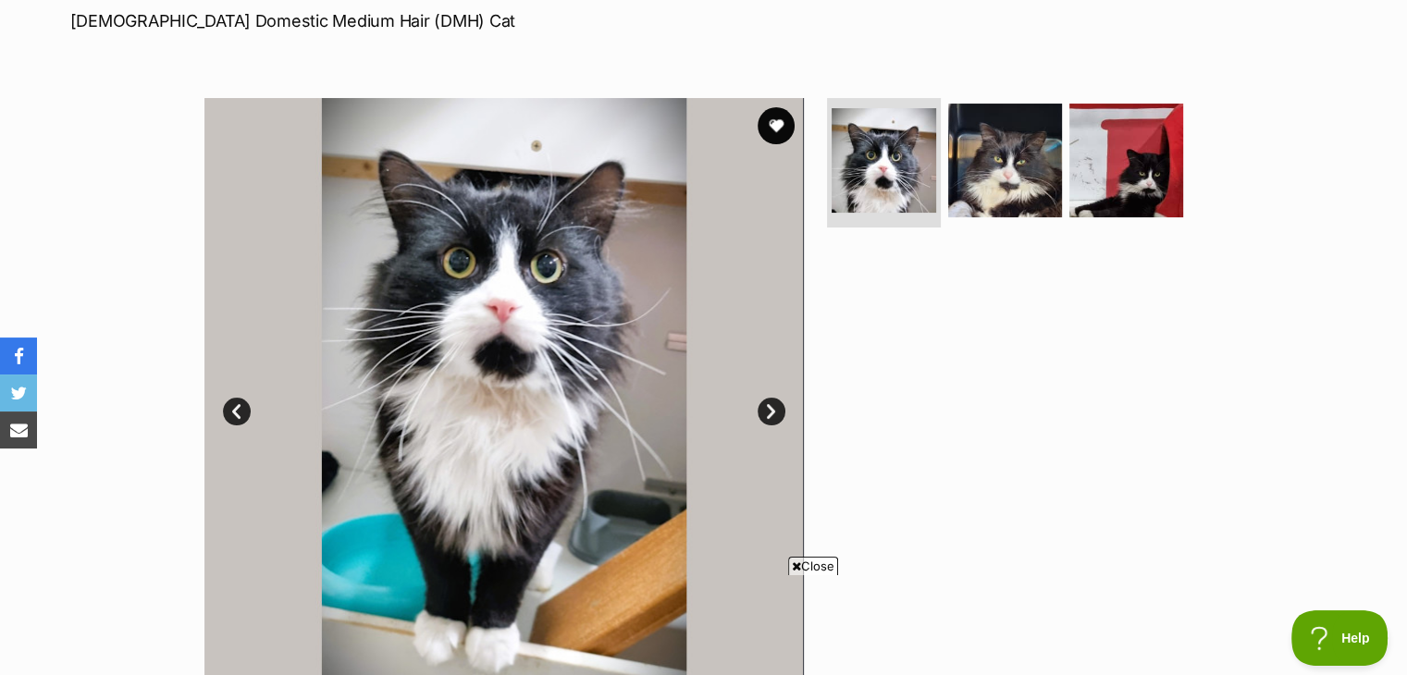
scroll to position [259, 0]
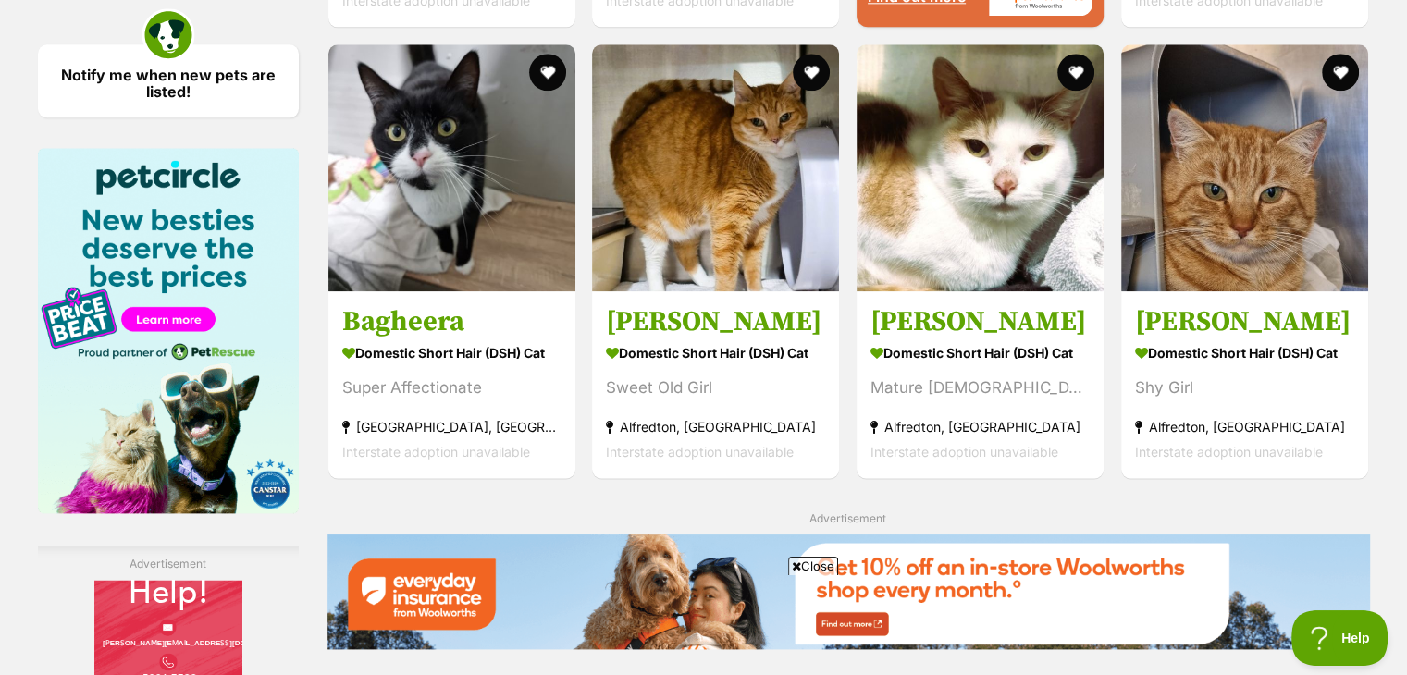
scroll to position [2267, 0]
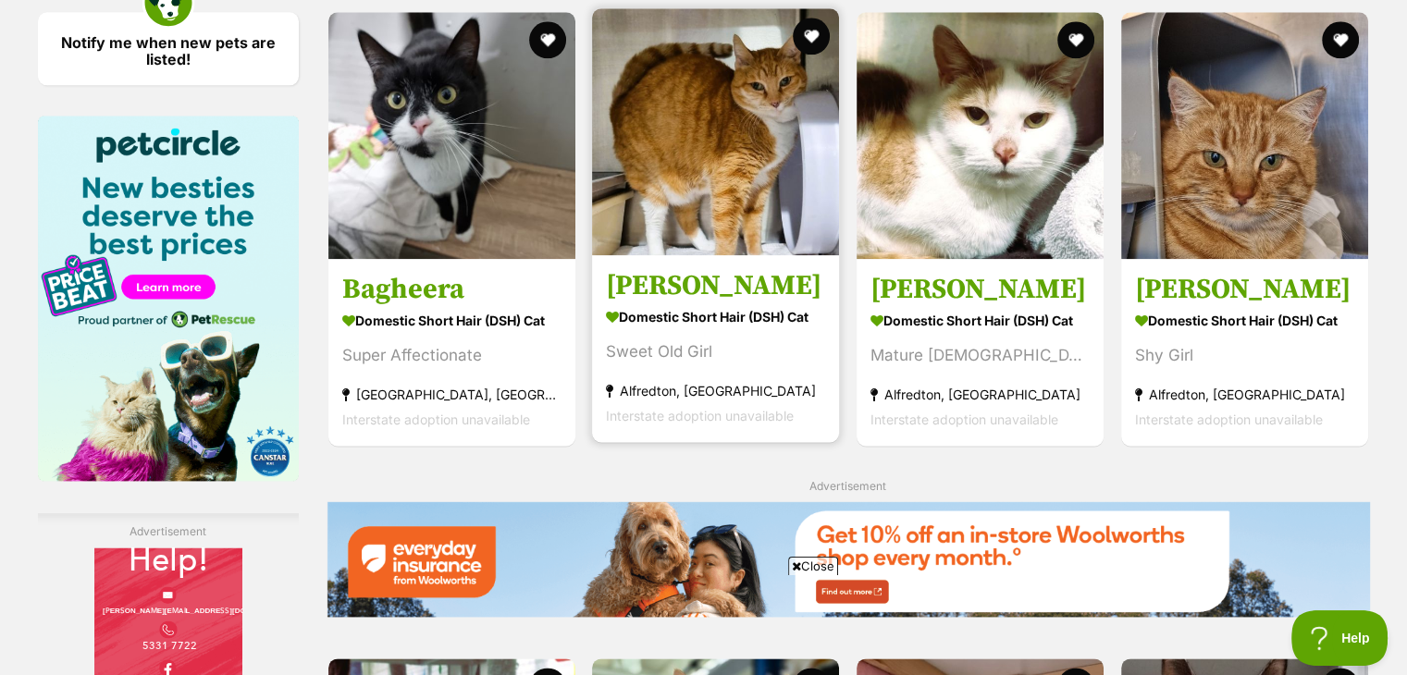
click at [725, 160] on img at bounding box center [715, 131] width 247 height 247
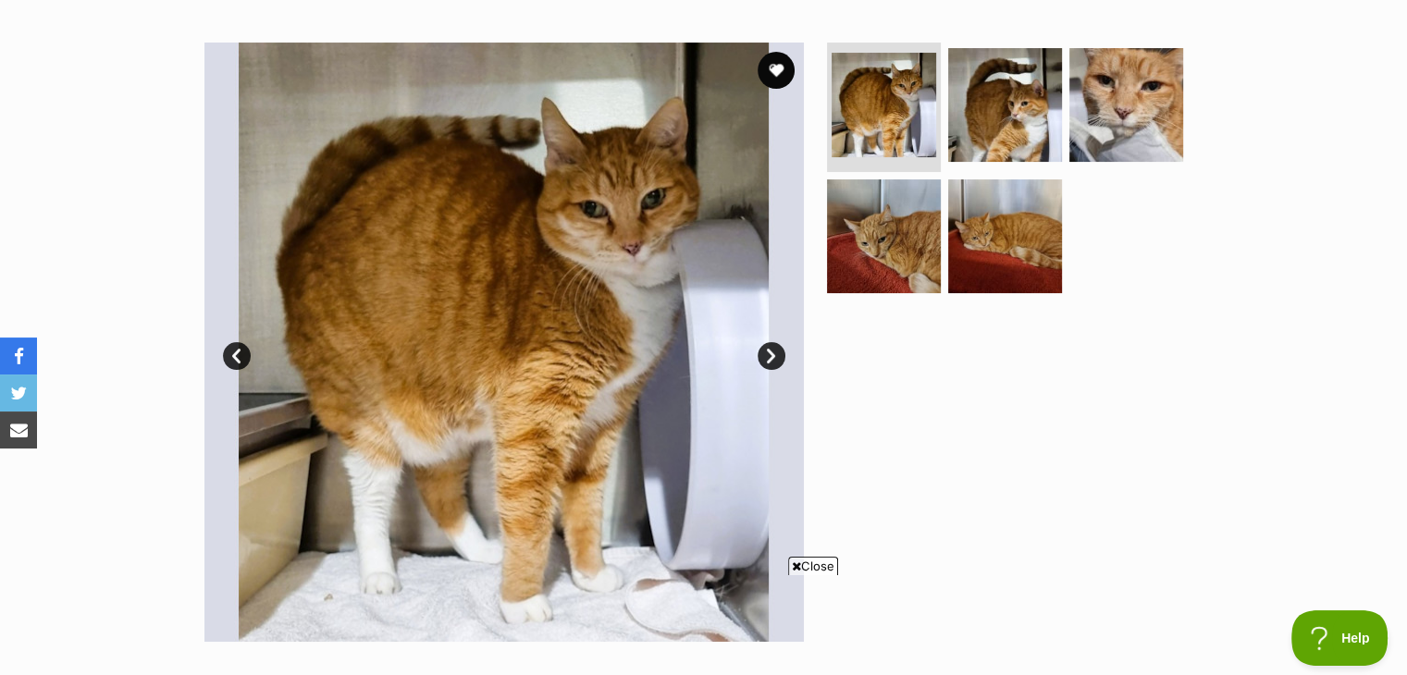
scroll to position [333, 0]
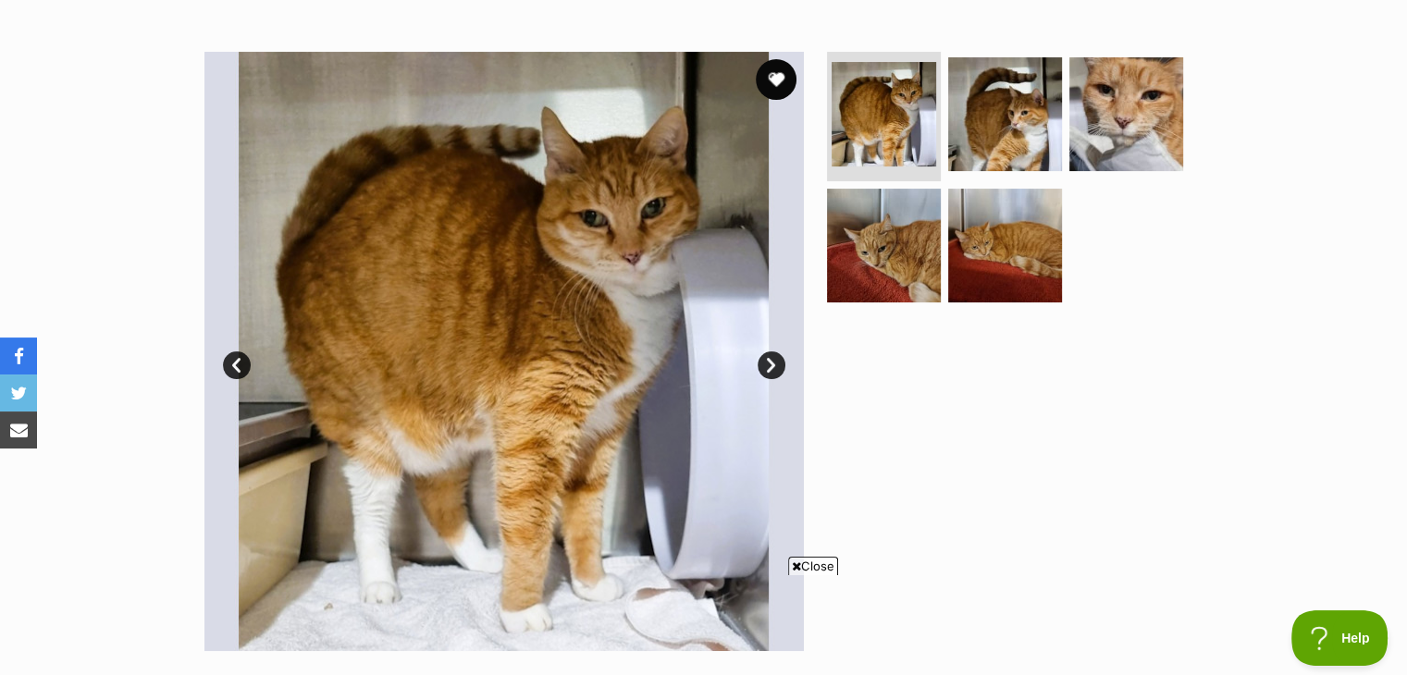
click at [771, 86] on button "favourite" at bounding box center [776, 79] width 41 height 41
click at [892, 237] on img at bounding box center [883, 244] width 119 height 119
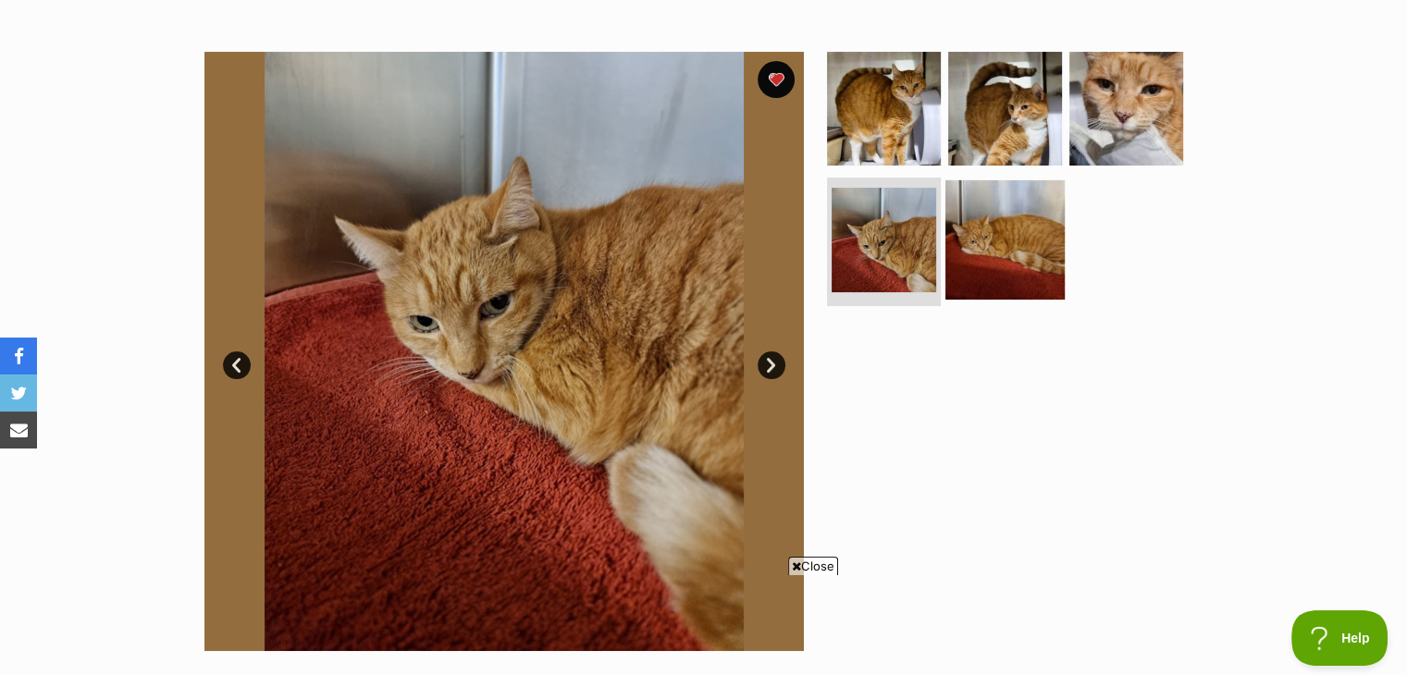
click at [999, 243] on img at bounding box center [1004, 238] width 119 height 119
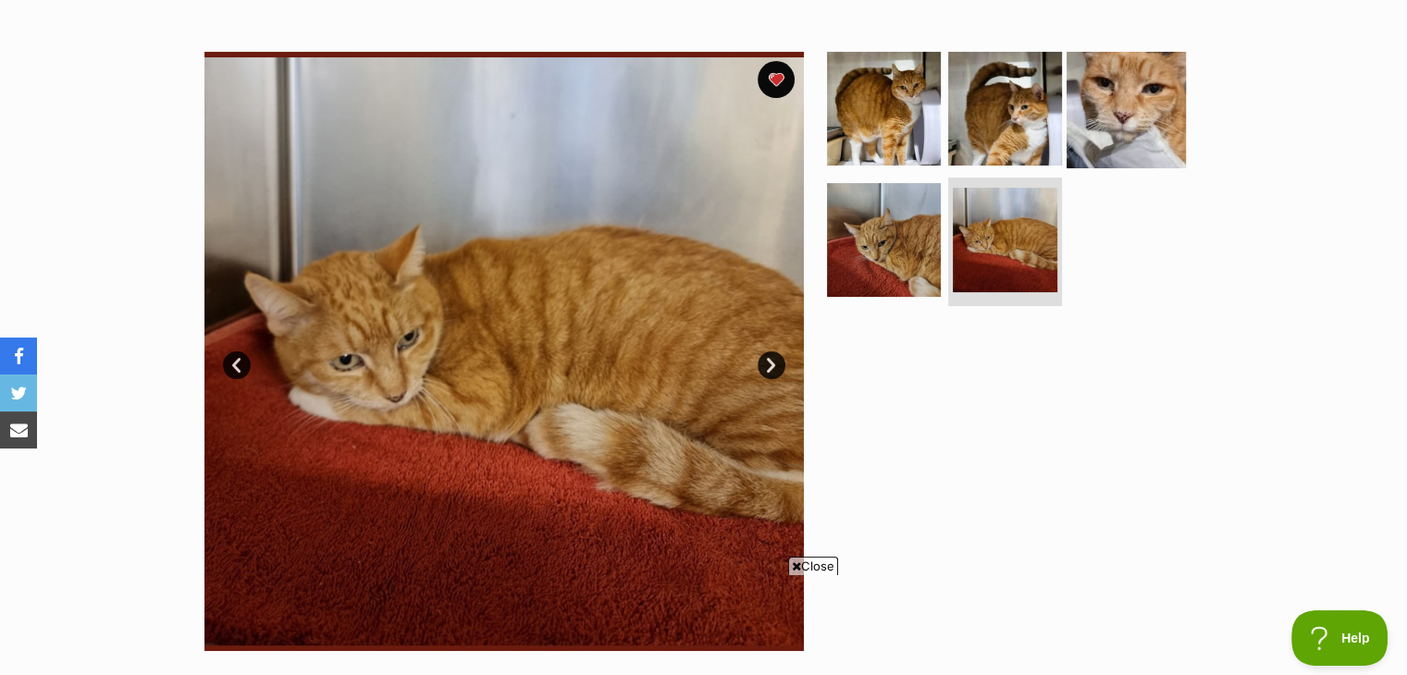
click at [1112, 122] on img at bounding box center [1125, 108] width 119 height 119
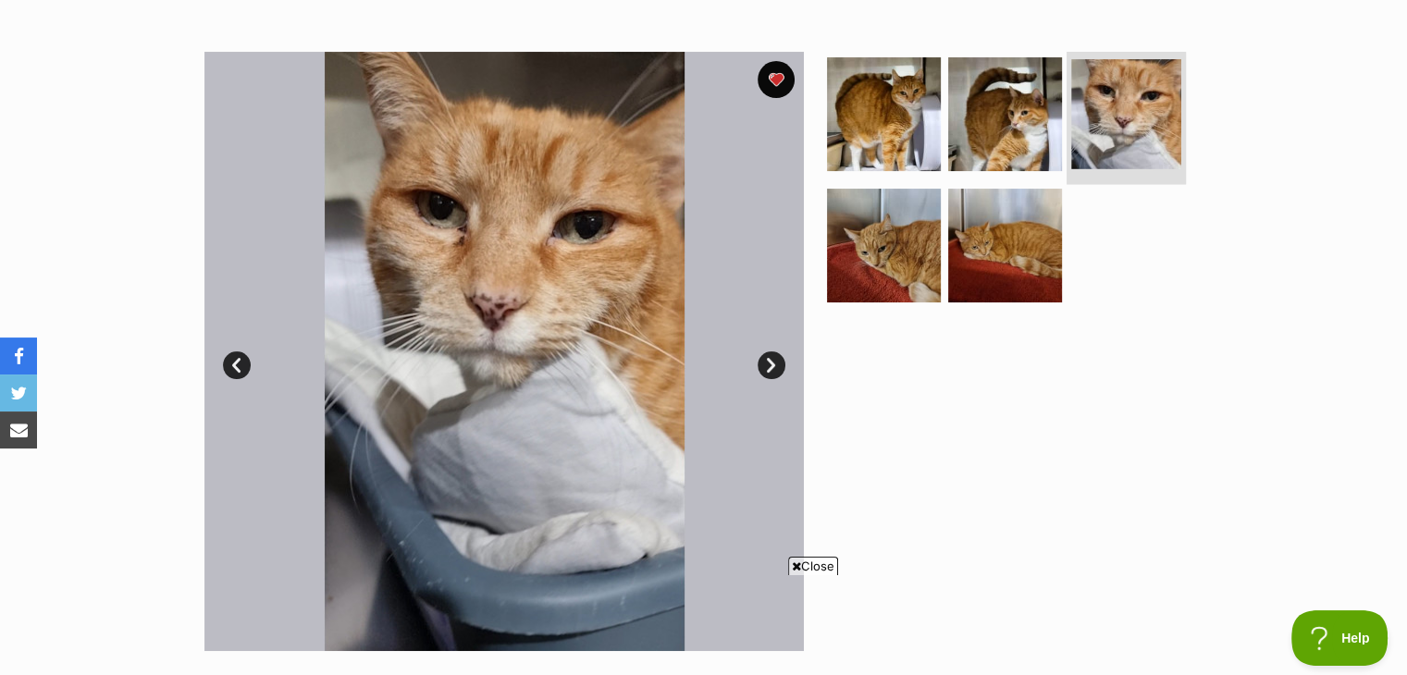
click at [1066, 121] on li at bounding box center [1125, 116] width 119 height 136
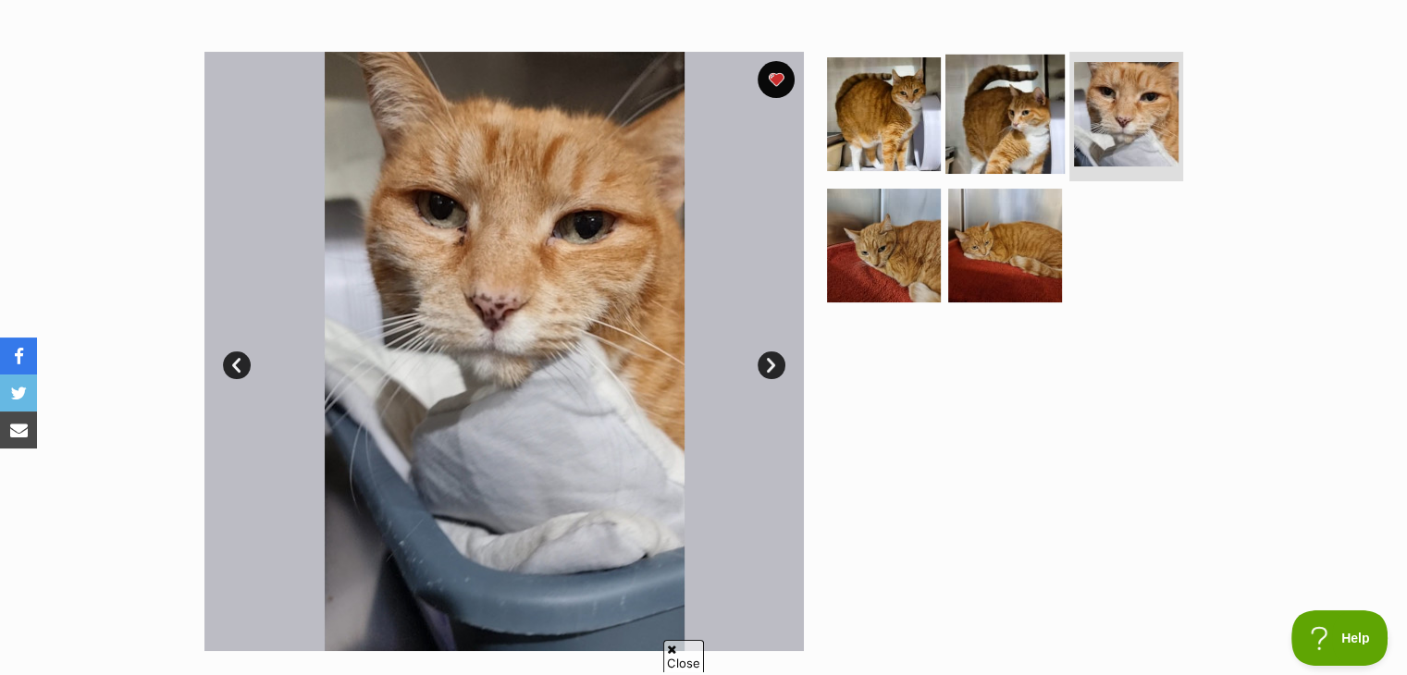
click at [1017, 123] on img at bounding box center [1004, 114] width 119 height 119
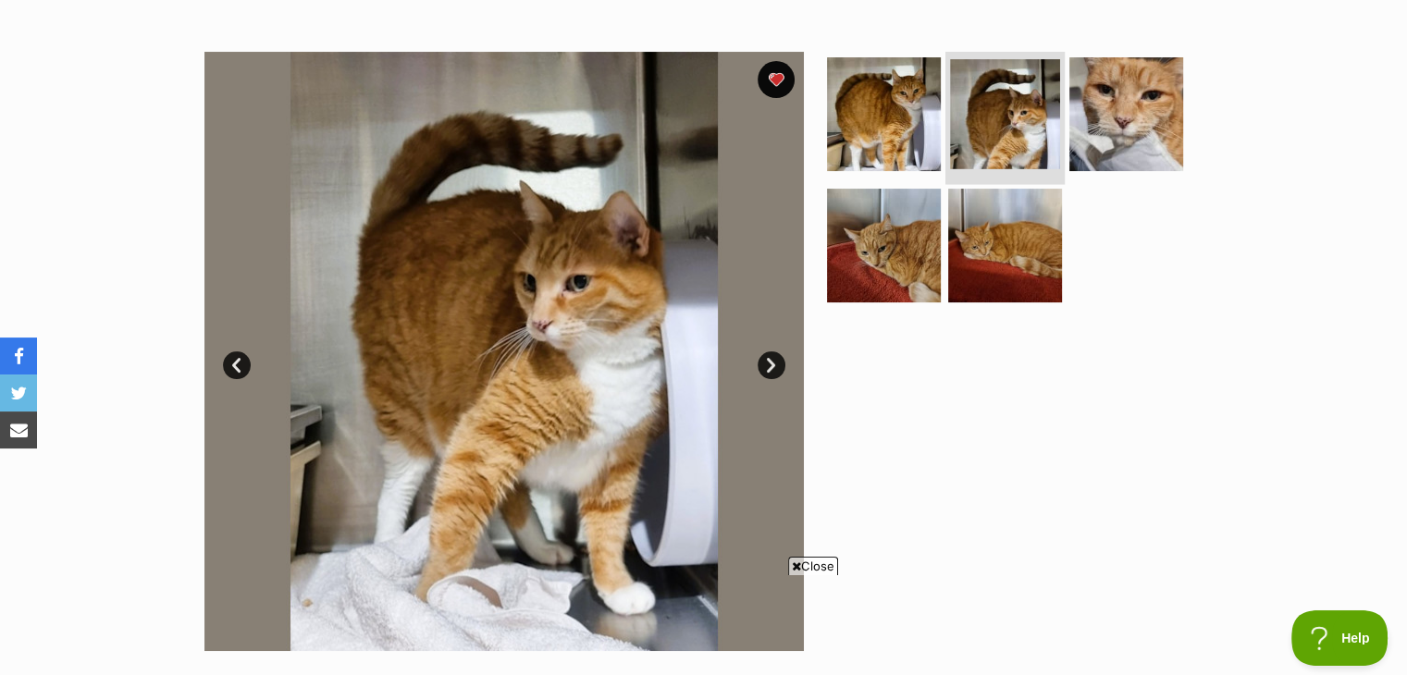
click at [945, 118] on li at bounding box center [1004, 116] width 119 height 136
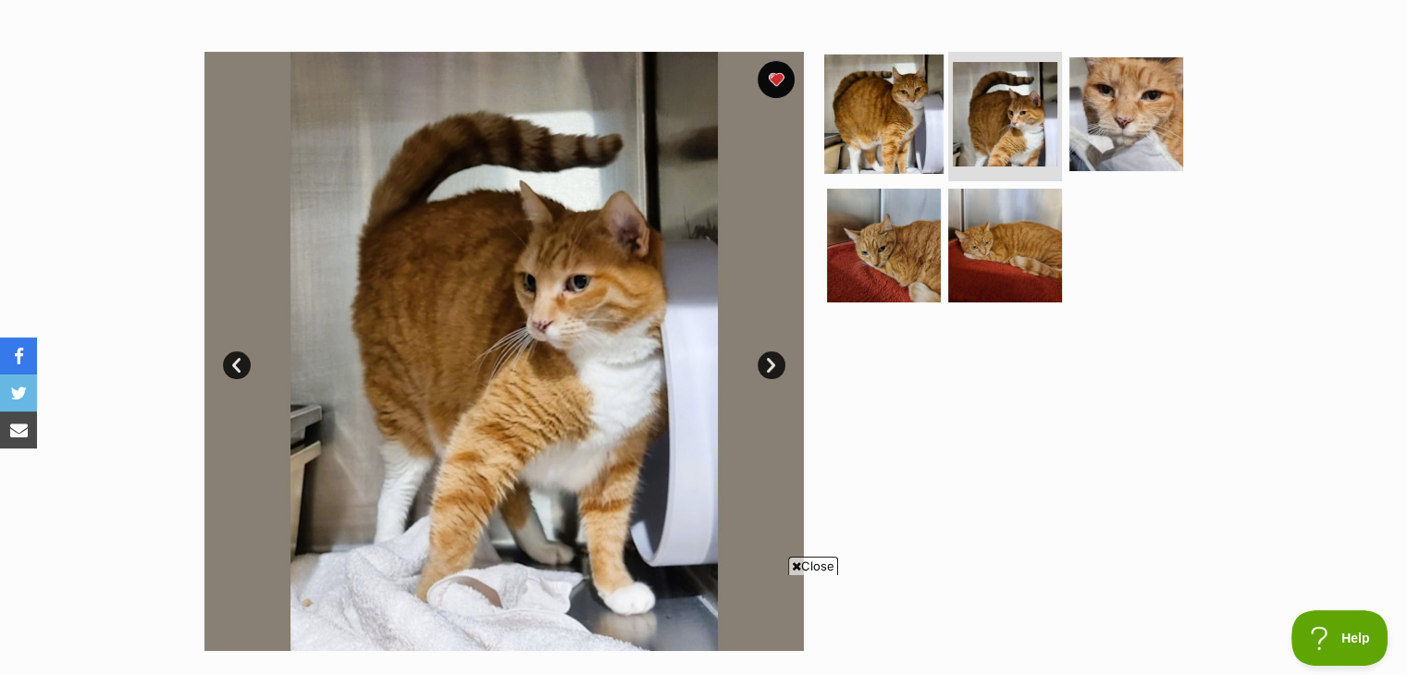
click at [915, 118] on img at bounding box center [883, 114] width 119 height 119
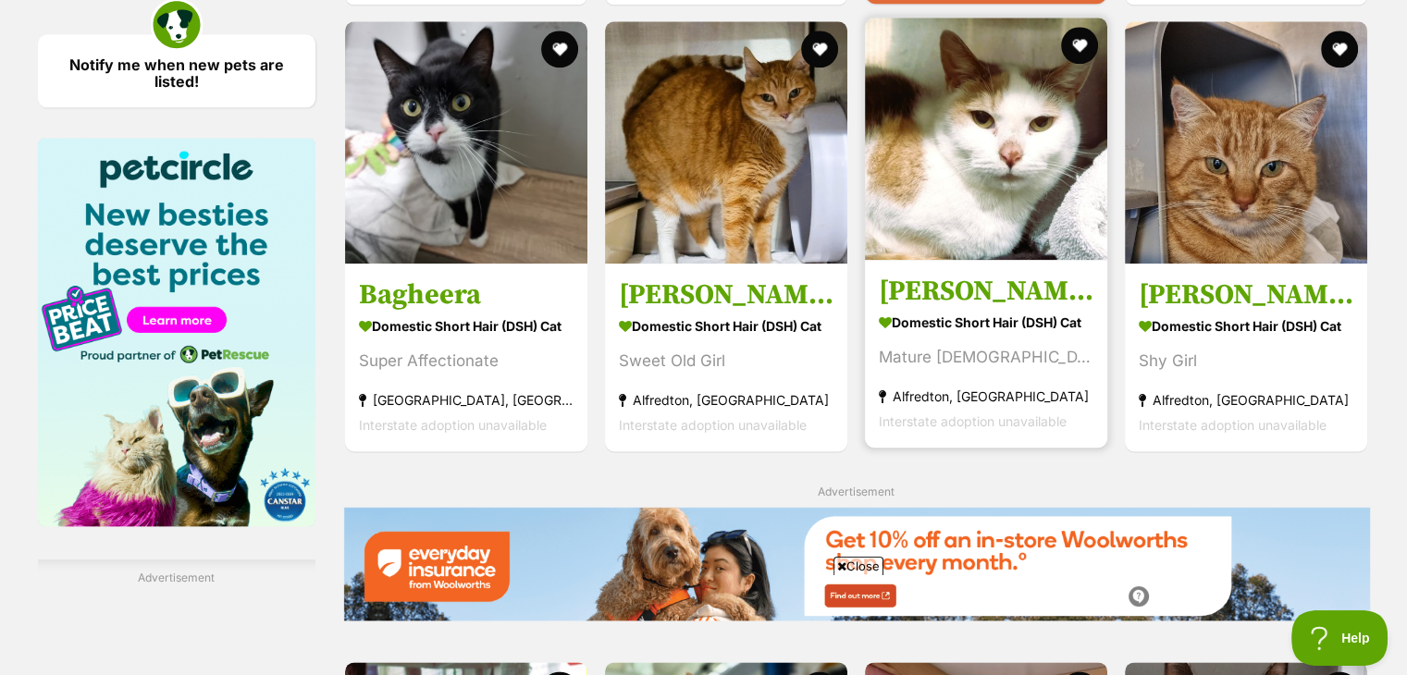
click at [977, 210] on img at bounding box center [986, 139] width 242 height 242
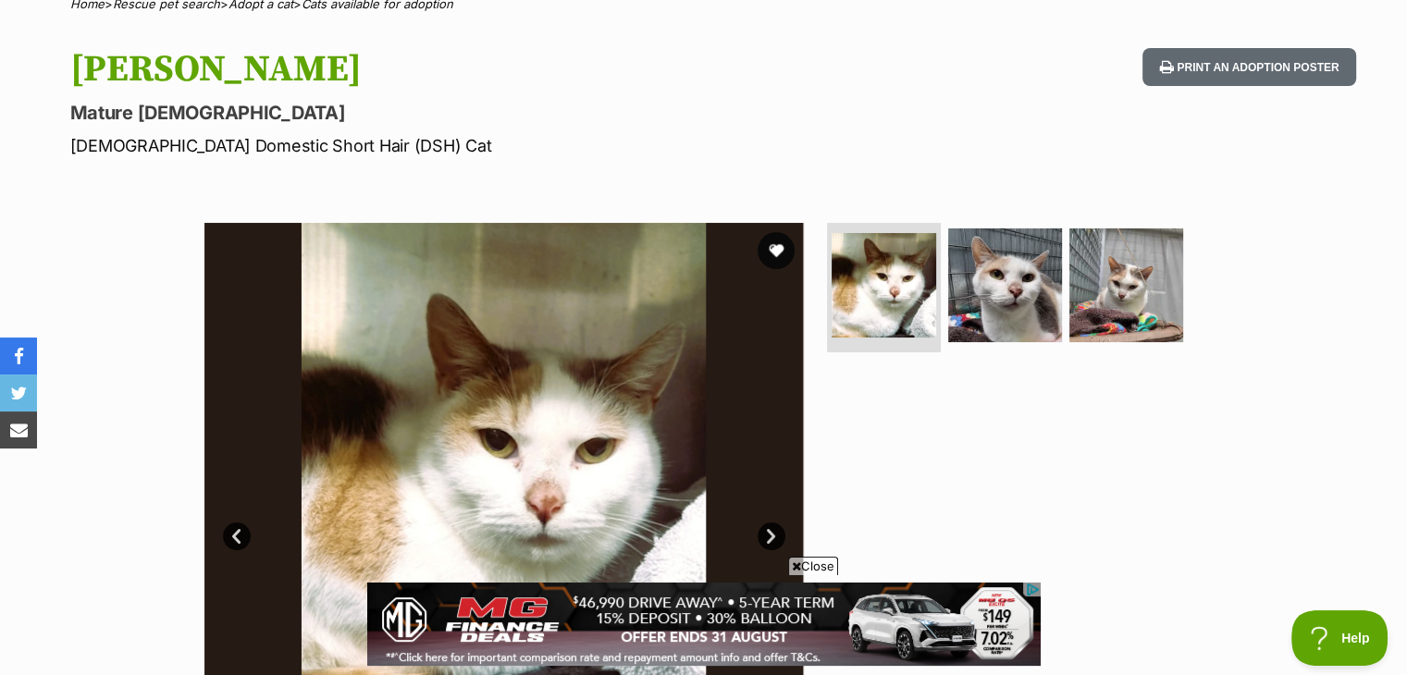
scroll to position [148, 0]
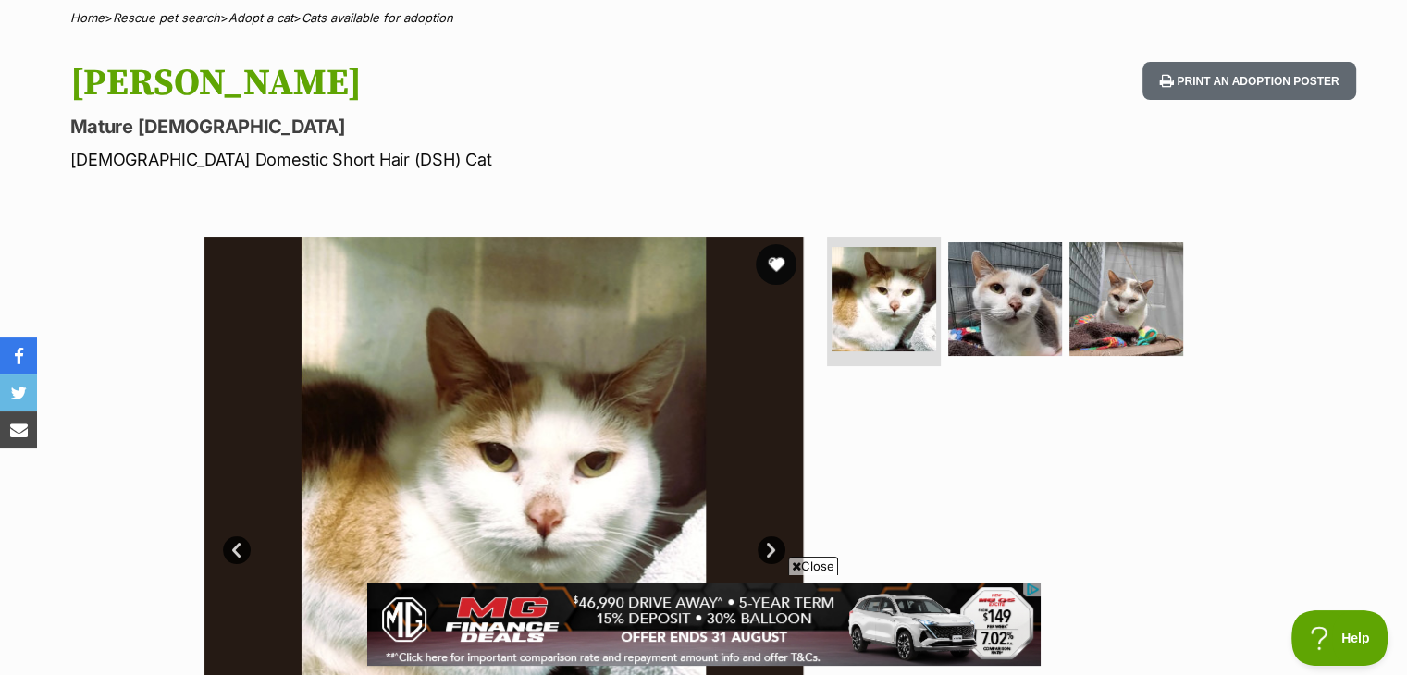
click at [773, 262] on button "favourite" at bounding box center [776, 264] width 41 height 41
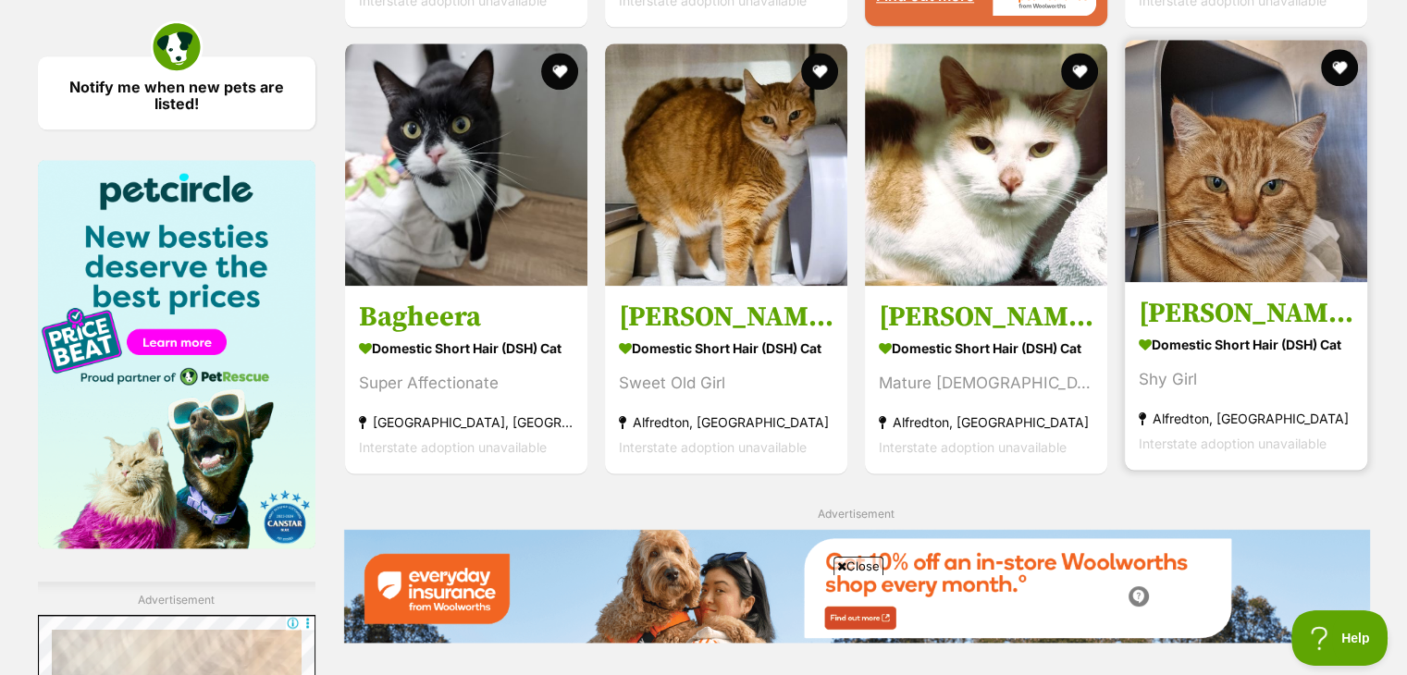
click at [1237, 175] on img at bounding box center [1245, 161] width 242 height 242
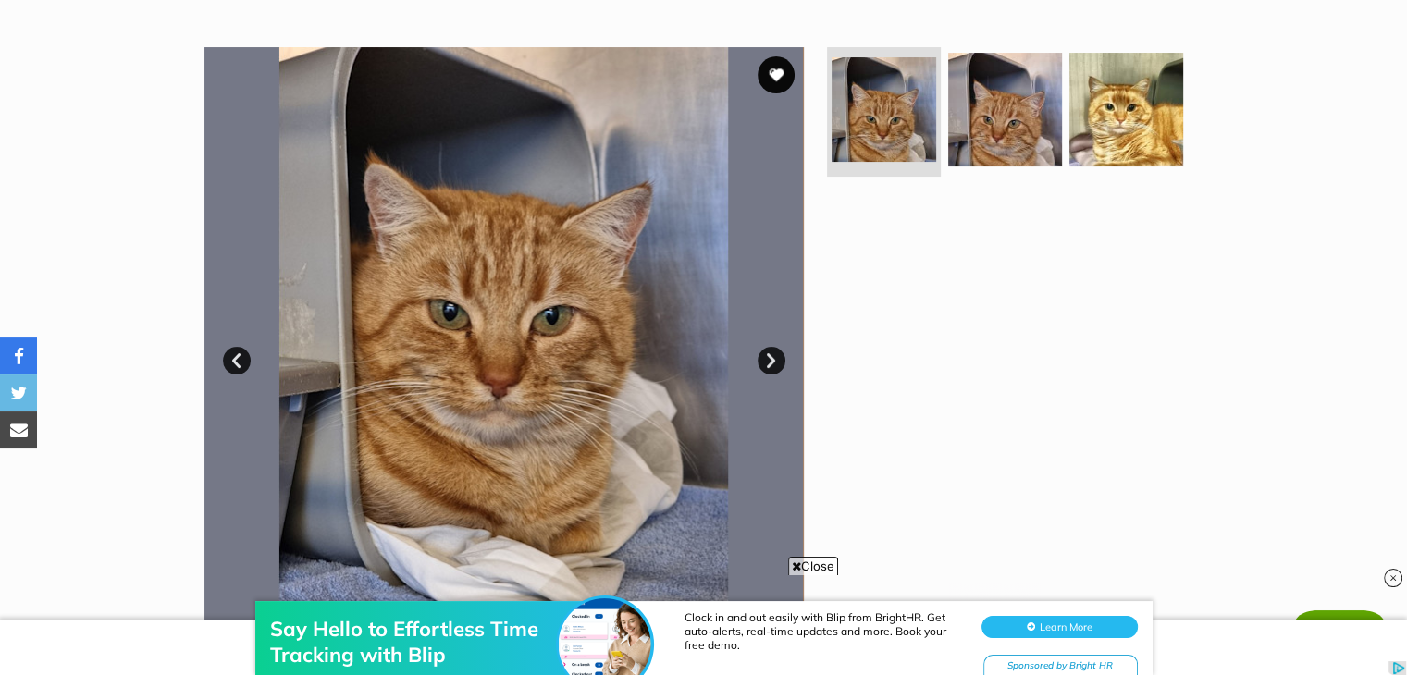
scroll to position [333, 0]
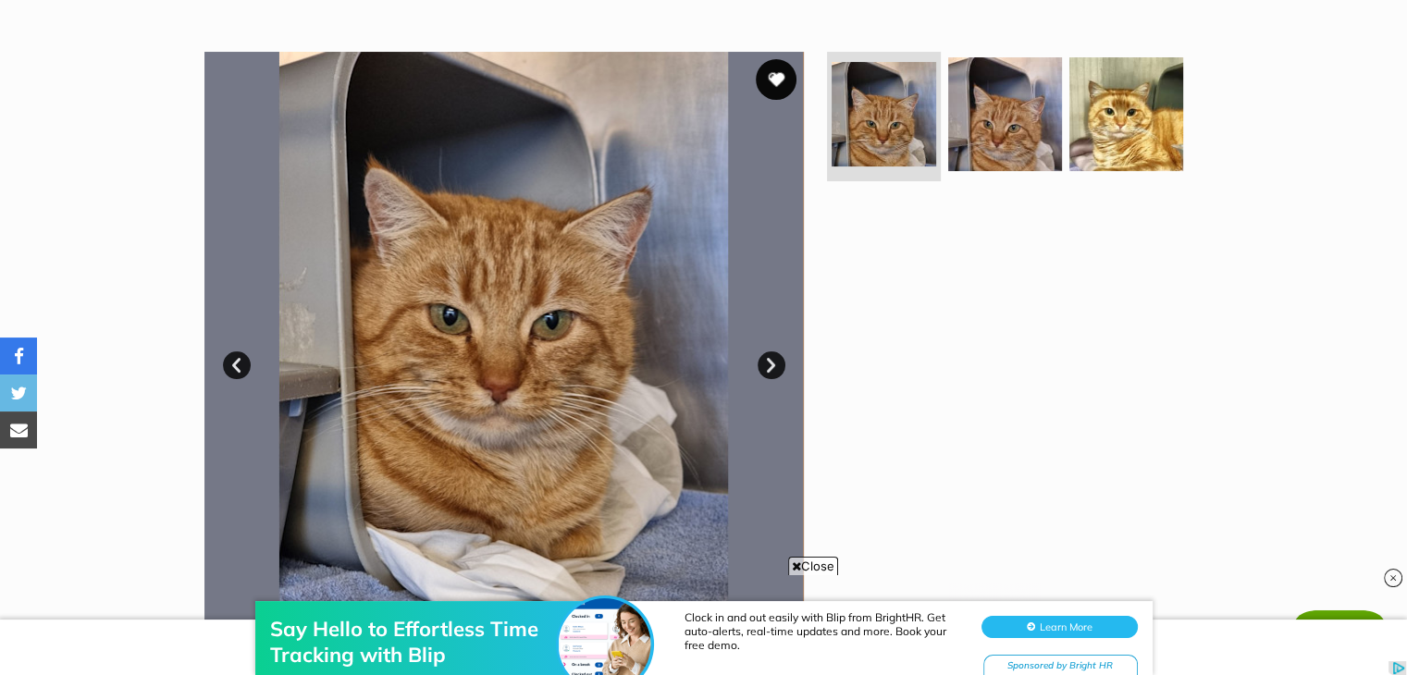
click at [780, 79] on button "favourite" at bounding box center [776, 79] width 41 height 41
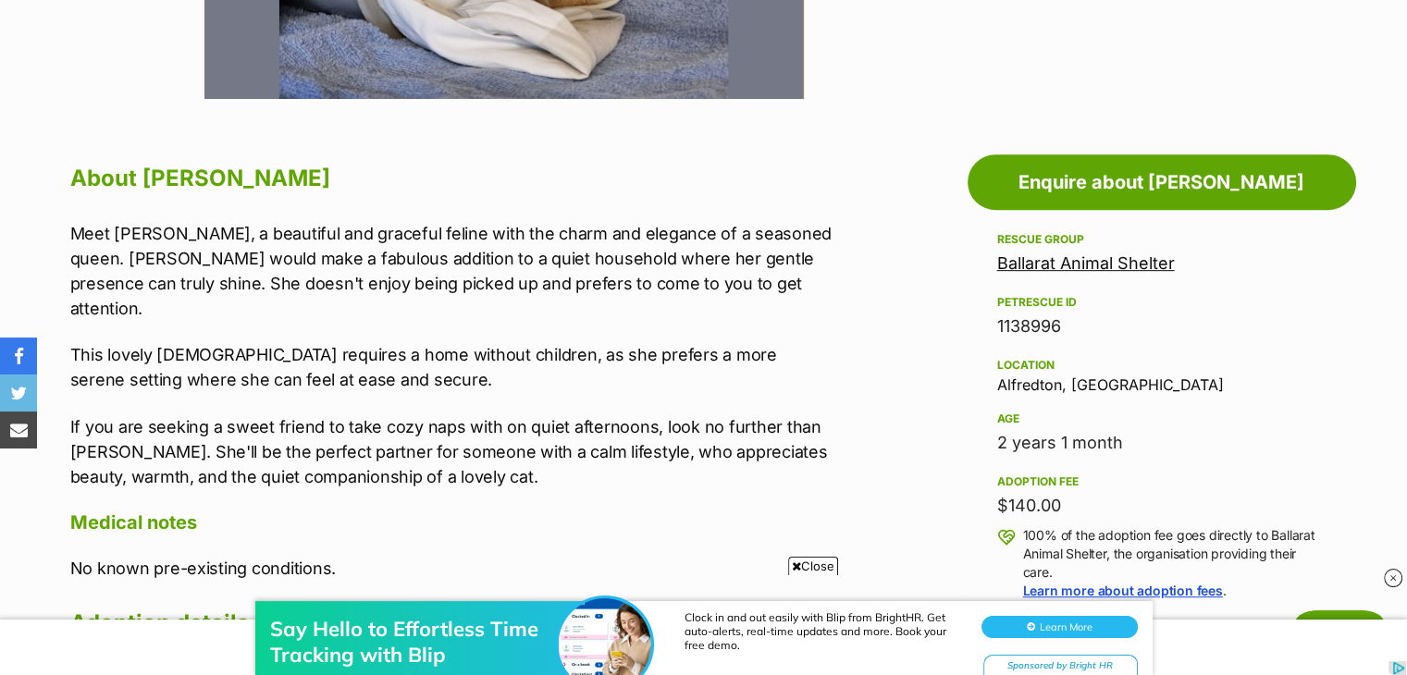
scroll to position [888, 0]
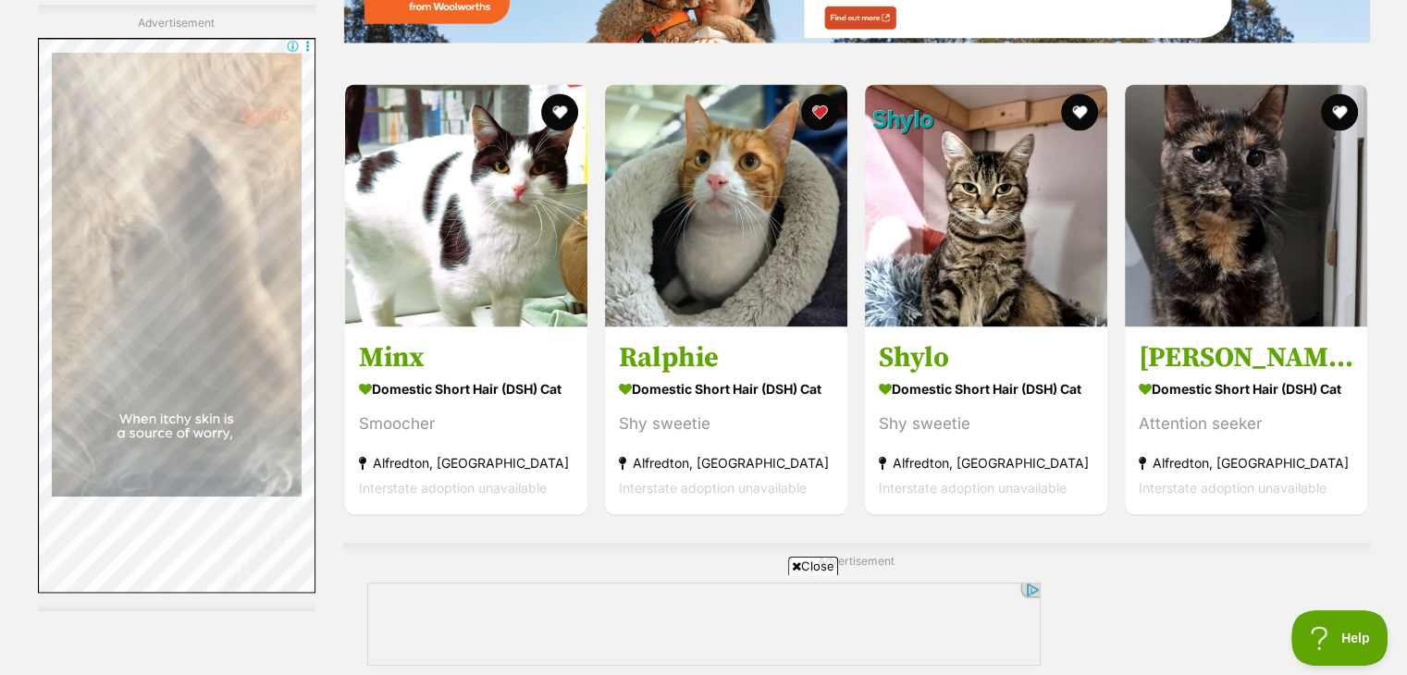
scroll to position [2814, 0]
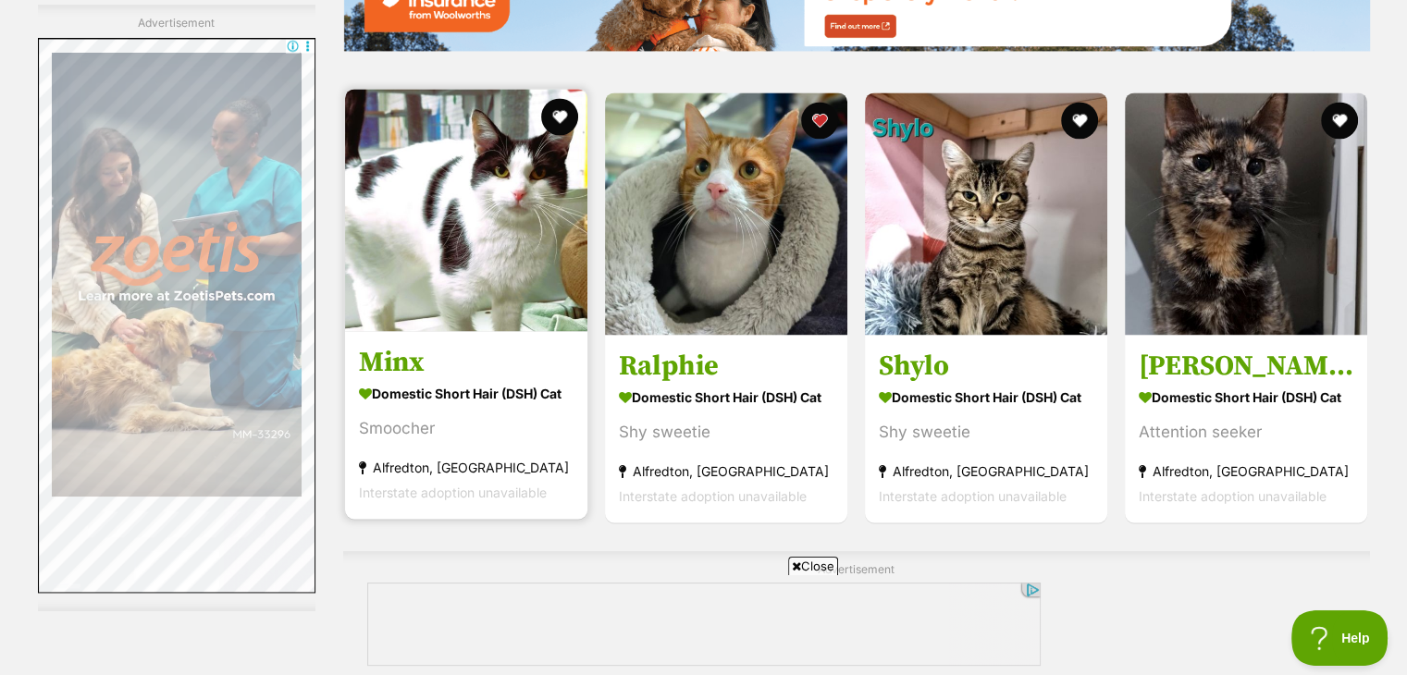
click at [466, 227] on img at bounding box center [466, 210] width 242 height 242
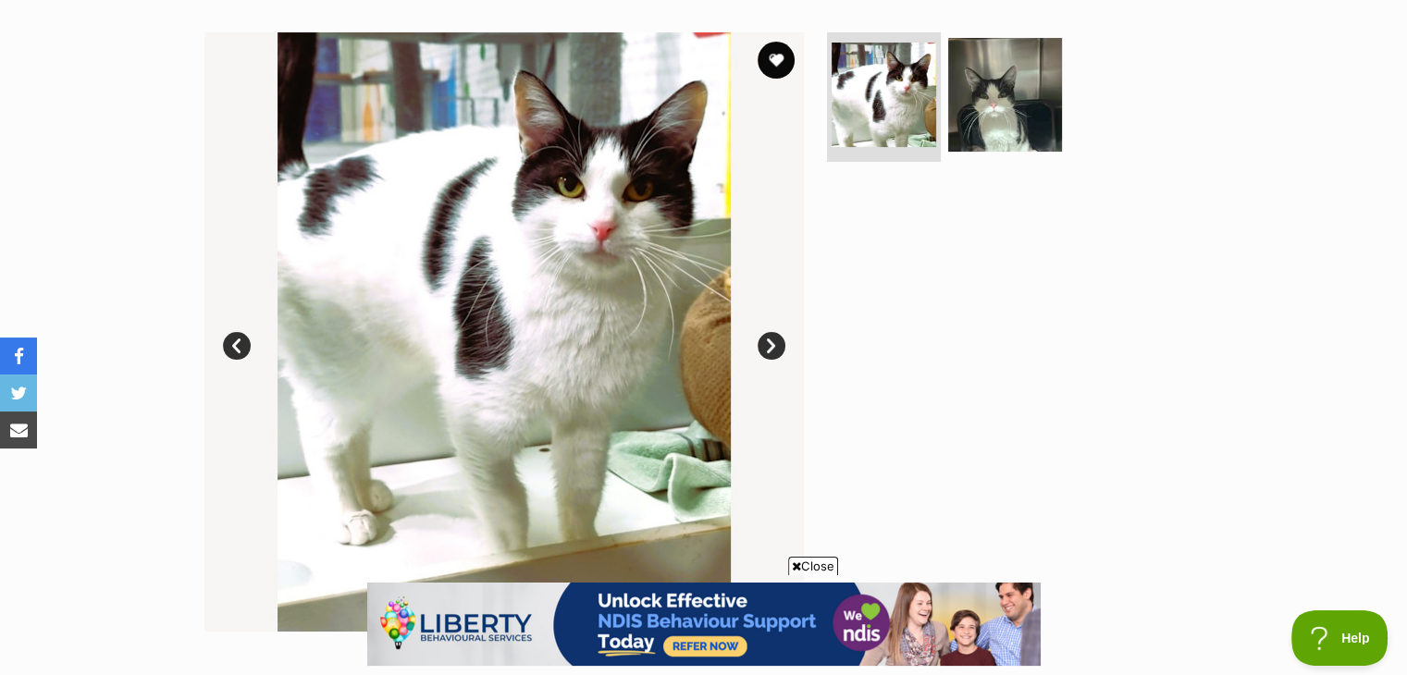
scroll to position [333, 0]
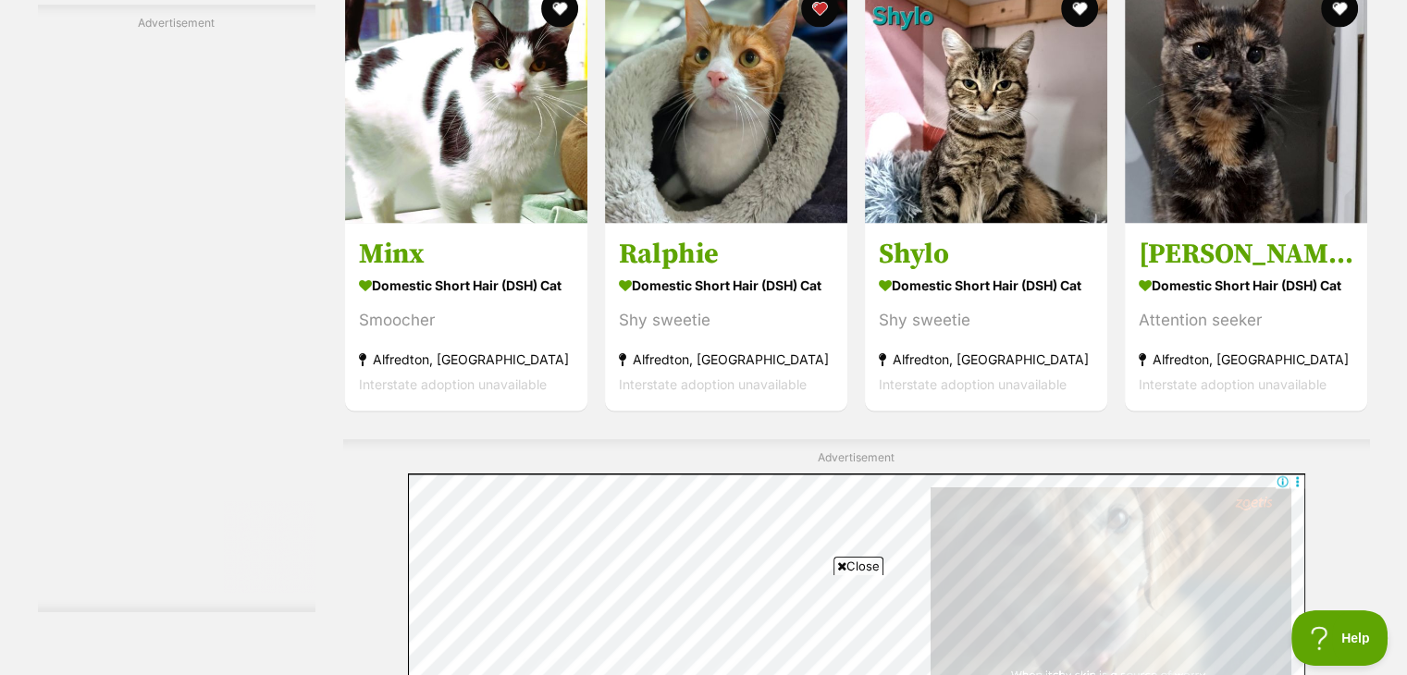
scroll to position [2794, 0]
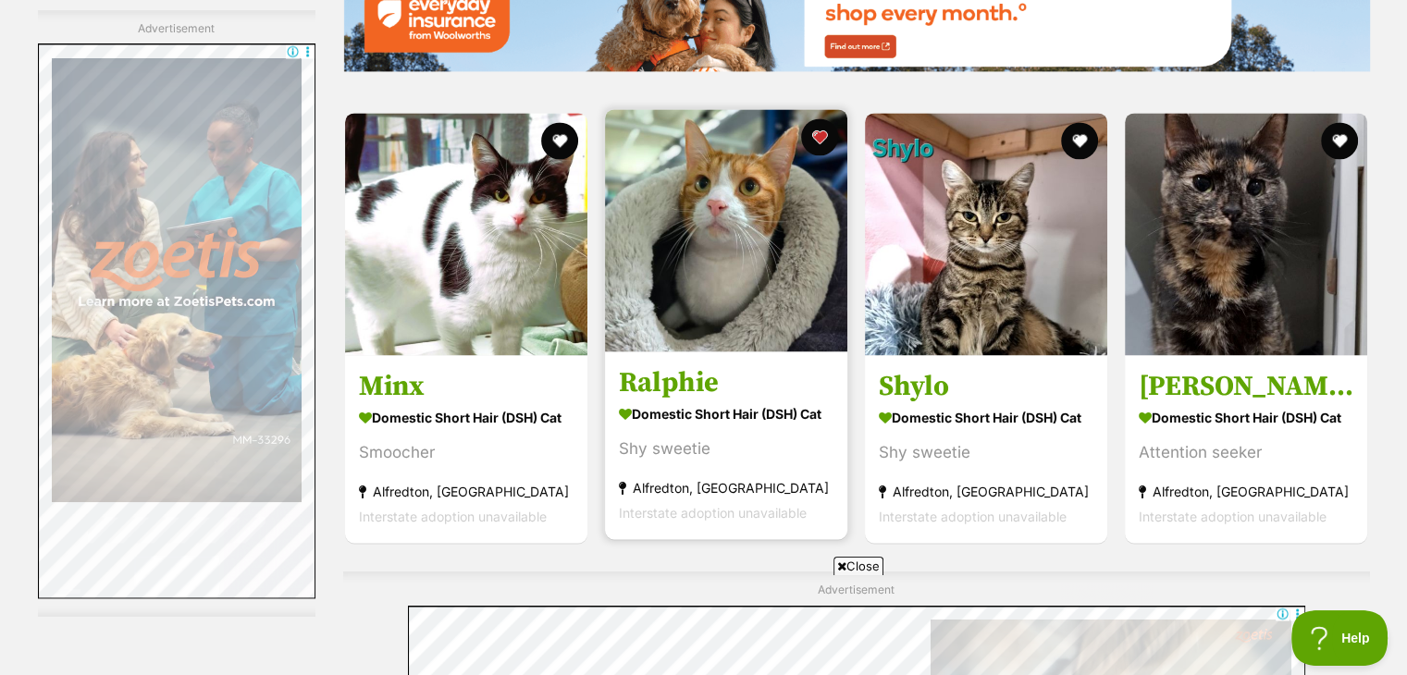
click at [709, 252] on img at bounding box center [726, 230] width 242 height 242
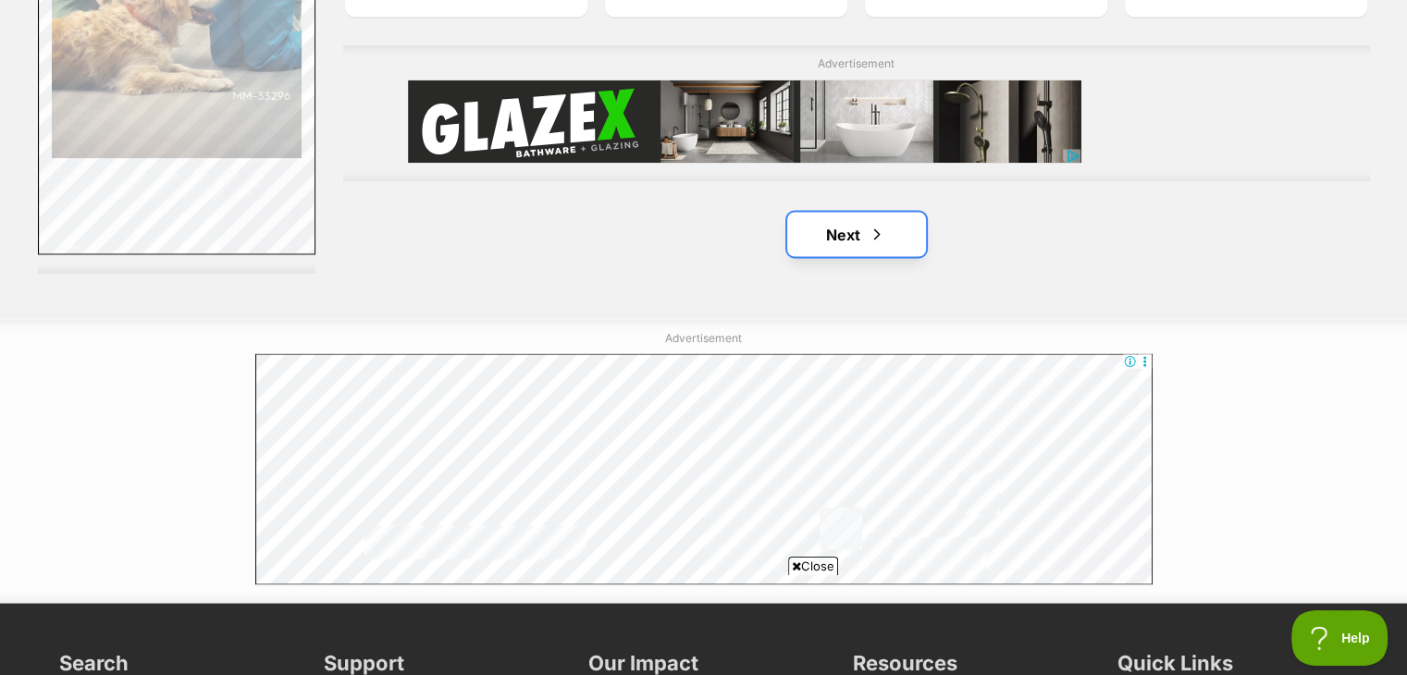
click at [866, 242] on link "Next" at bounding box center [856, 234] width 139 height 44
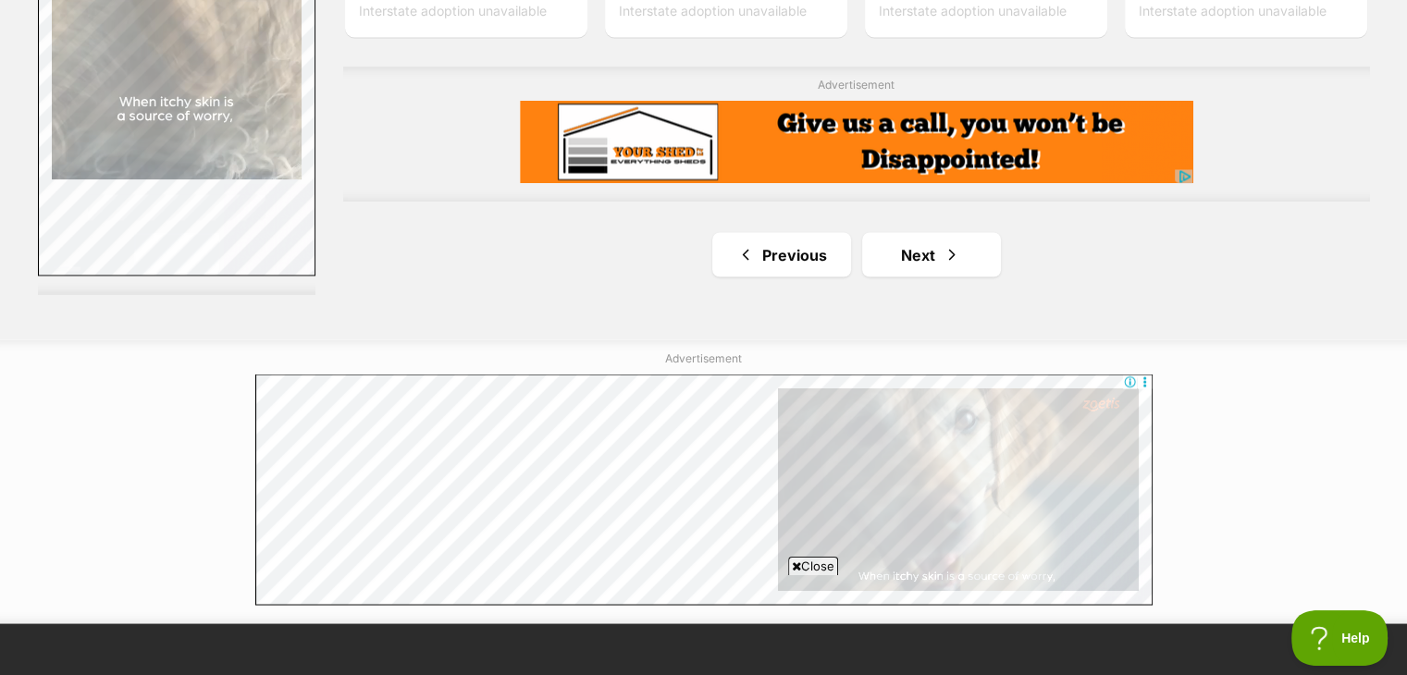
scroll to position [3303, 0]
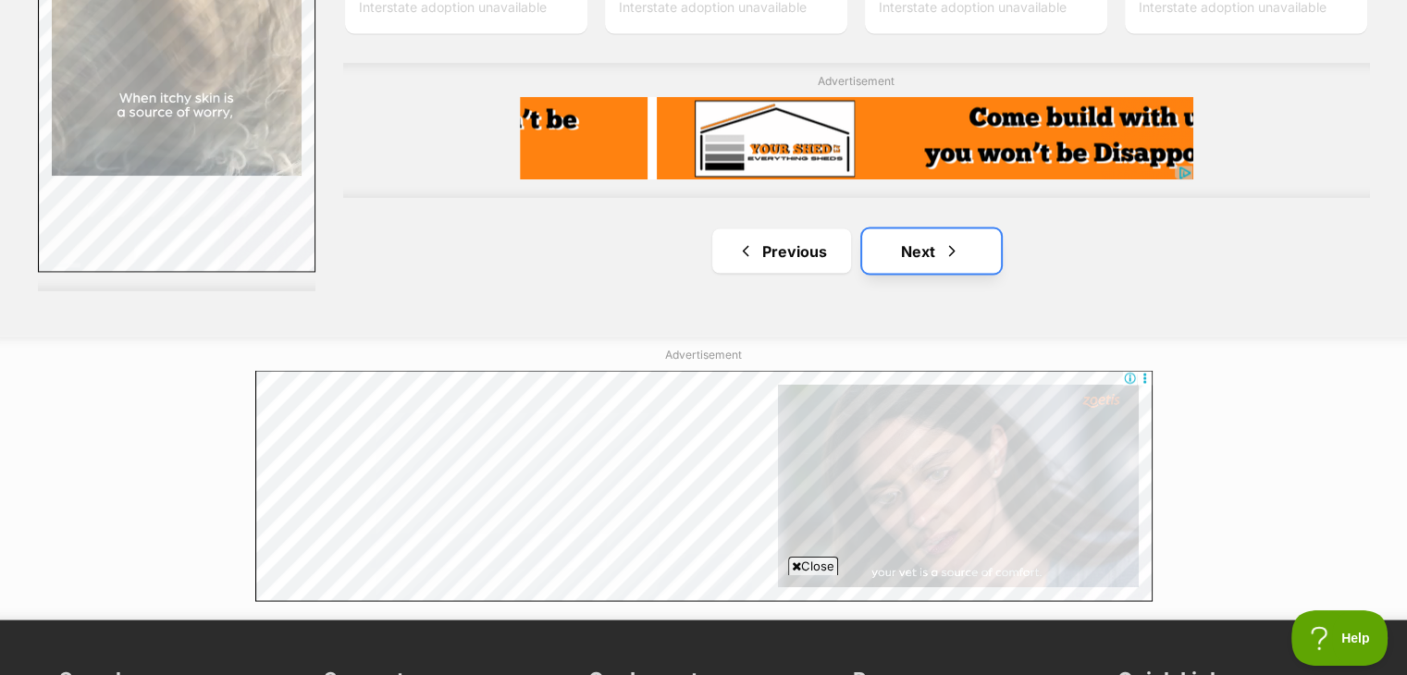
click at [907, 264] on link "Next" at bounding box center [931, 250] width 139 height 44
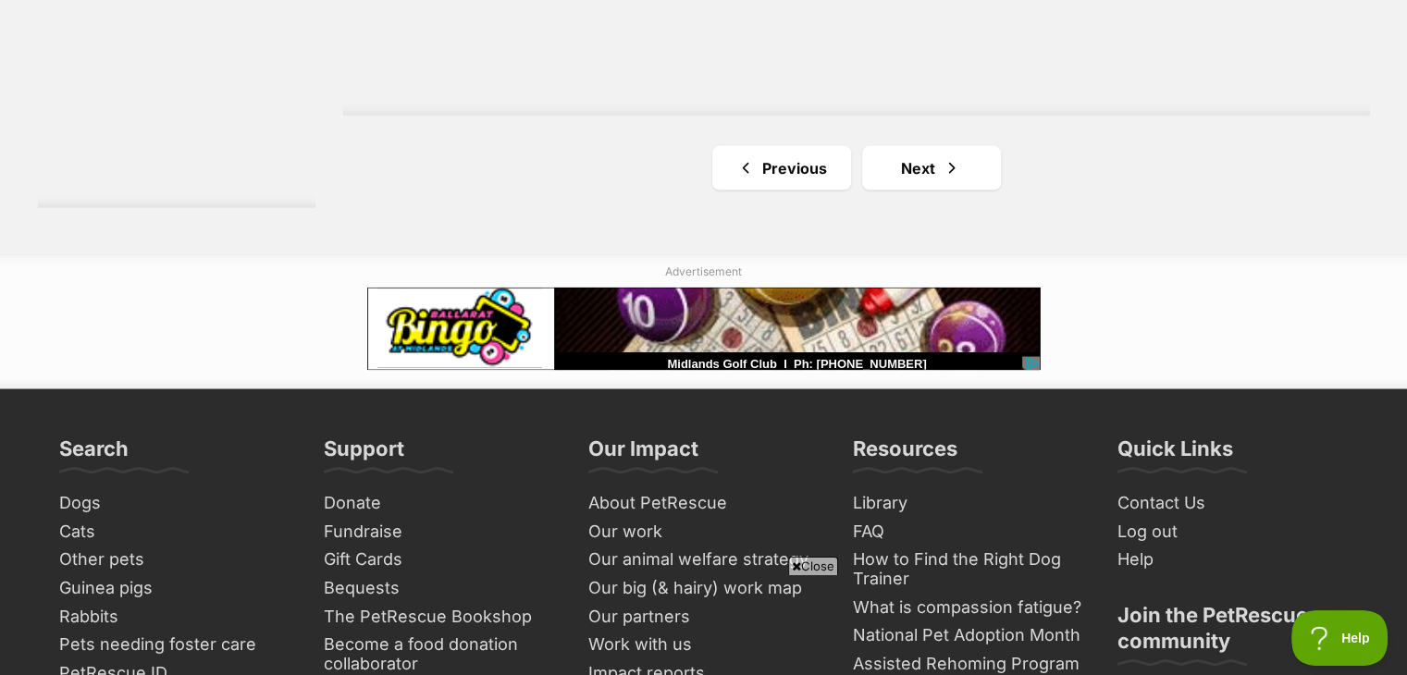
scroll to position [3662, 0]
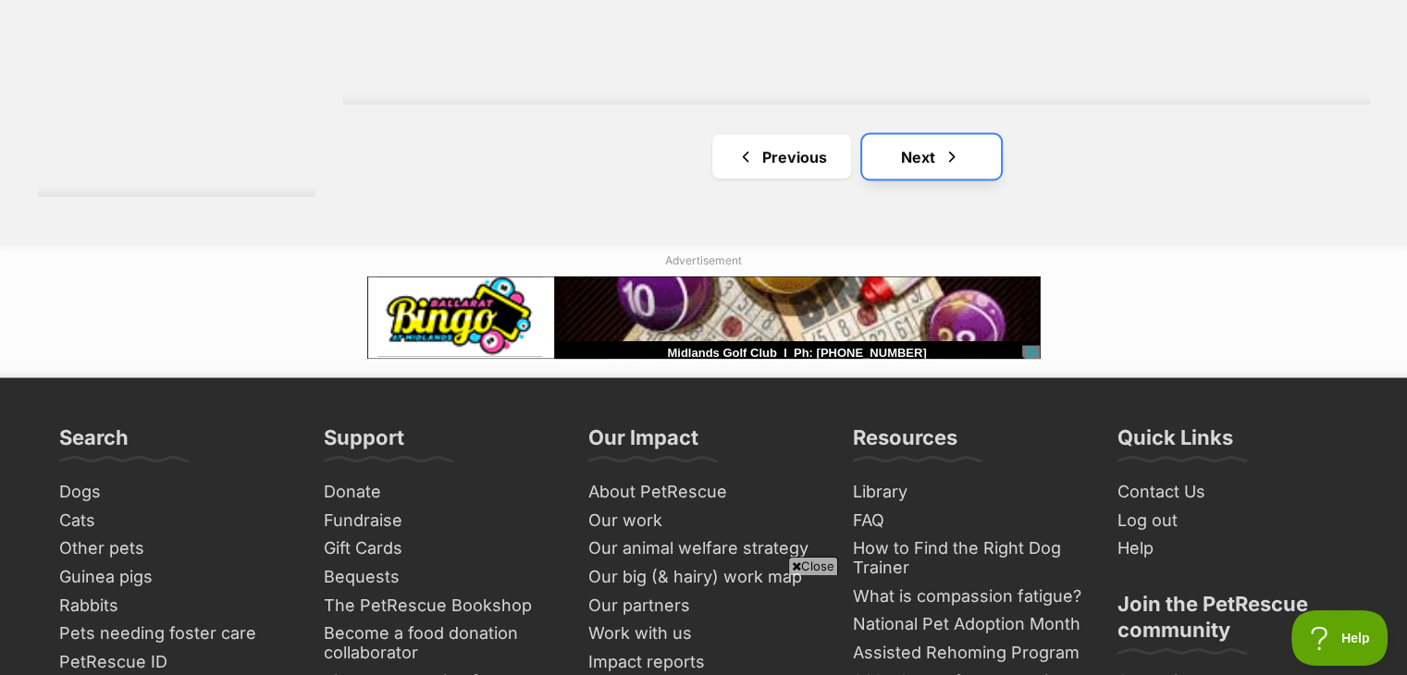
click at [964, 168] on link "Next" at bounding box center [931, 157] width 139 height 44
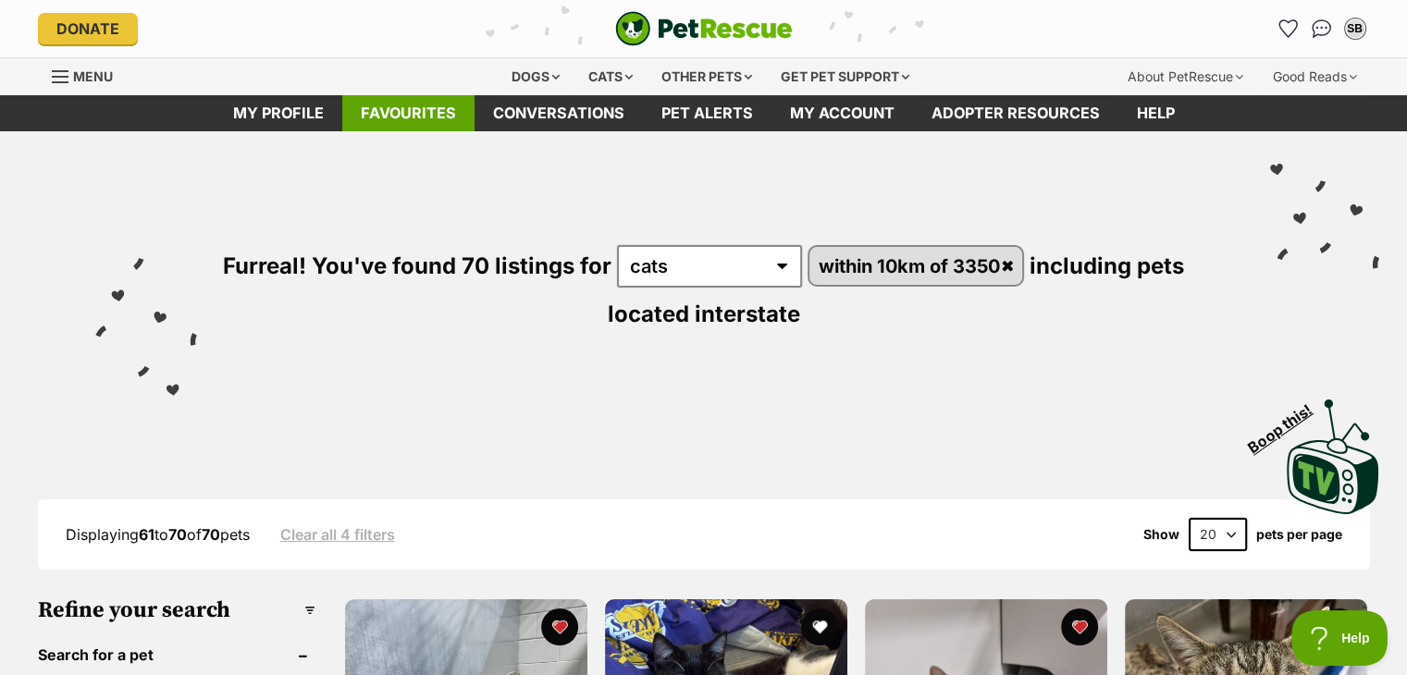
click at [417, 116] on link "Favourites" at bounding box center [408, 113] width 132 height 36
